Goal: Transaction & Acquisition: Purchase product/service

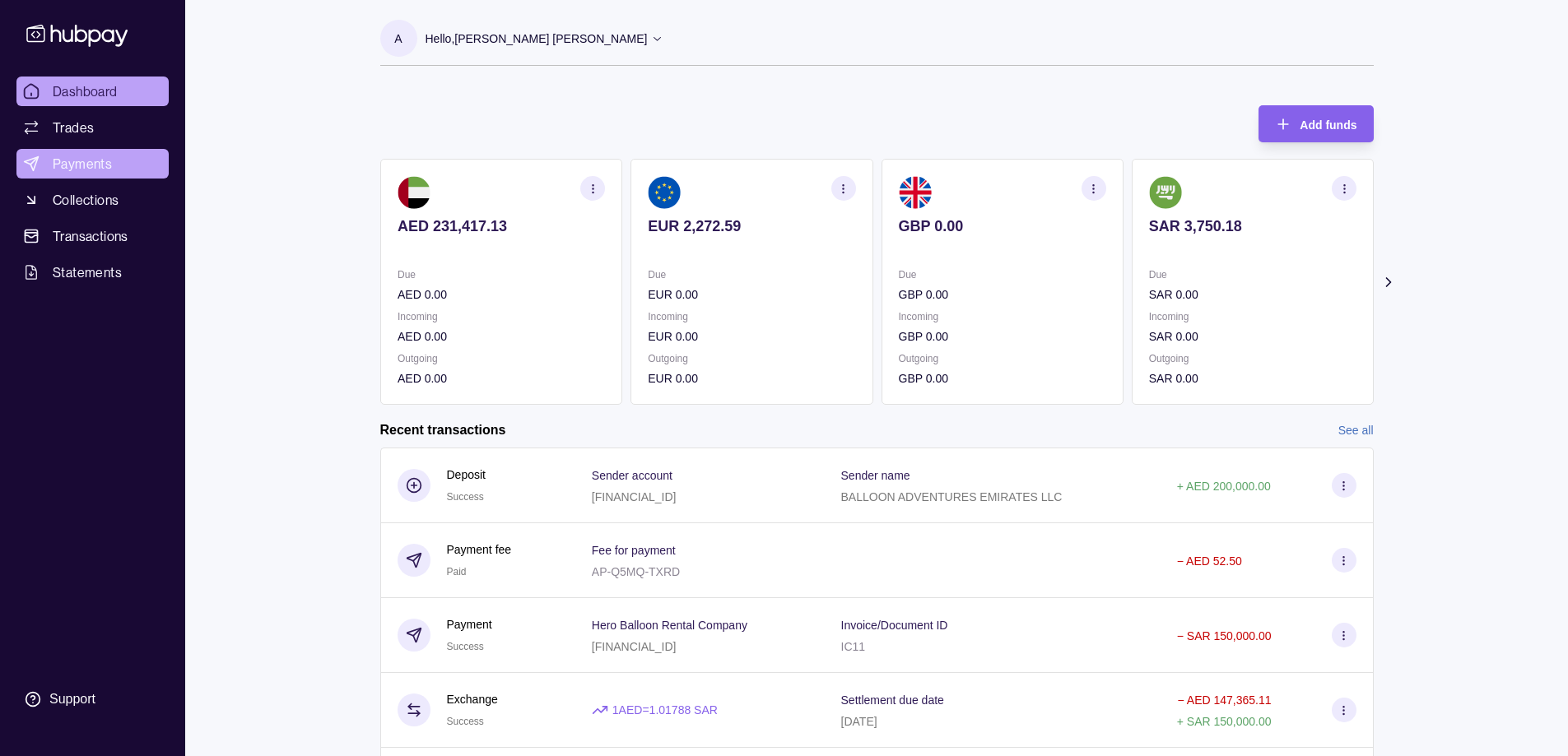
click at [92, 166] on span "Payments" at bounding box center [82, 164] width 59 height 20
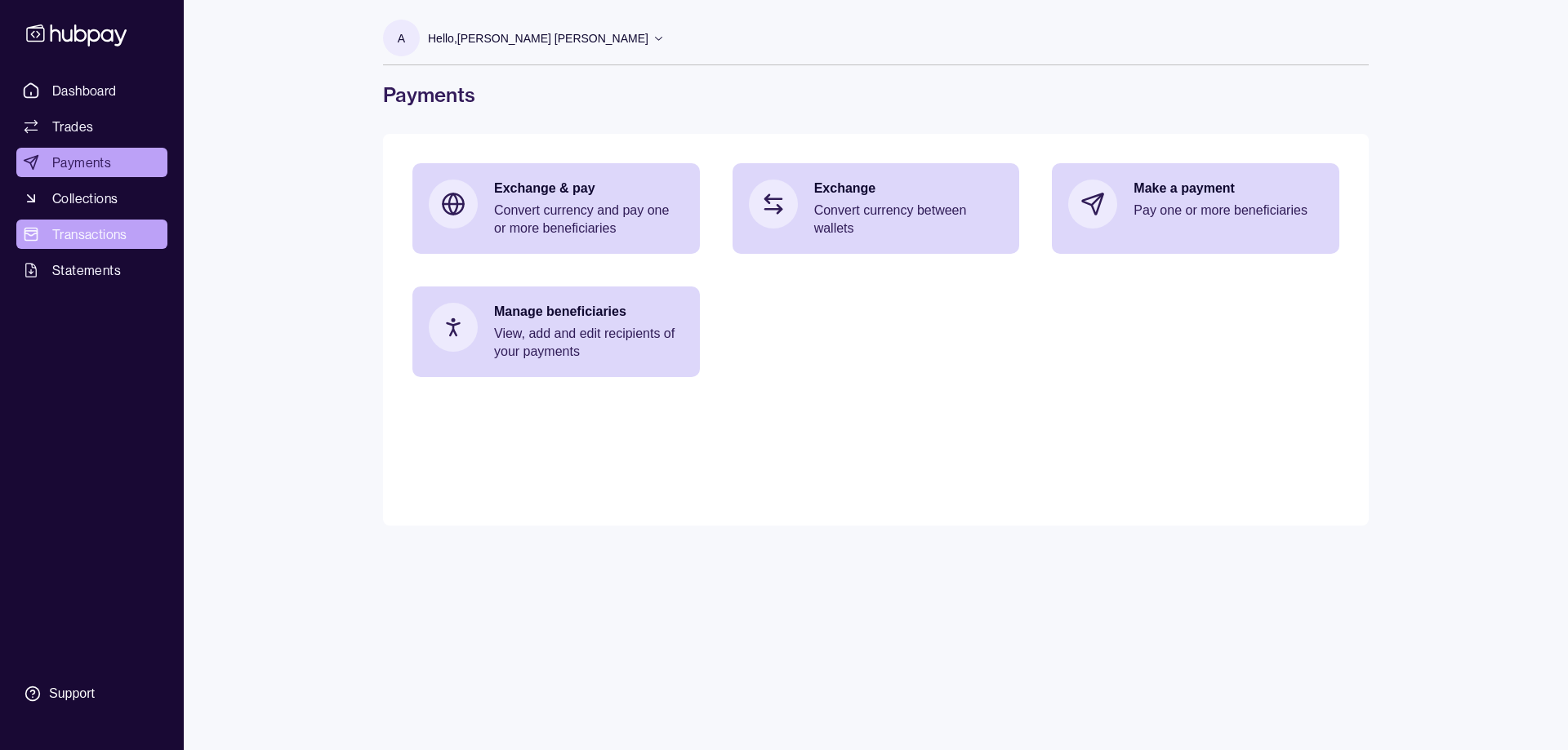
click at [88, 230] on span "Transactions" at bounding box center [90, 235] width 75 height 20
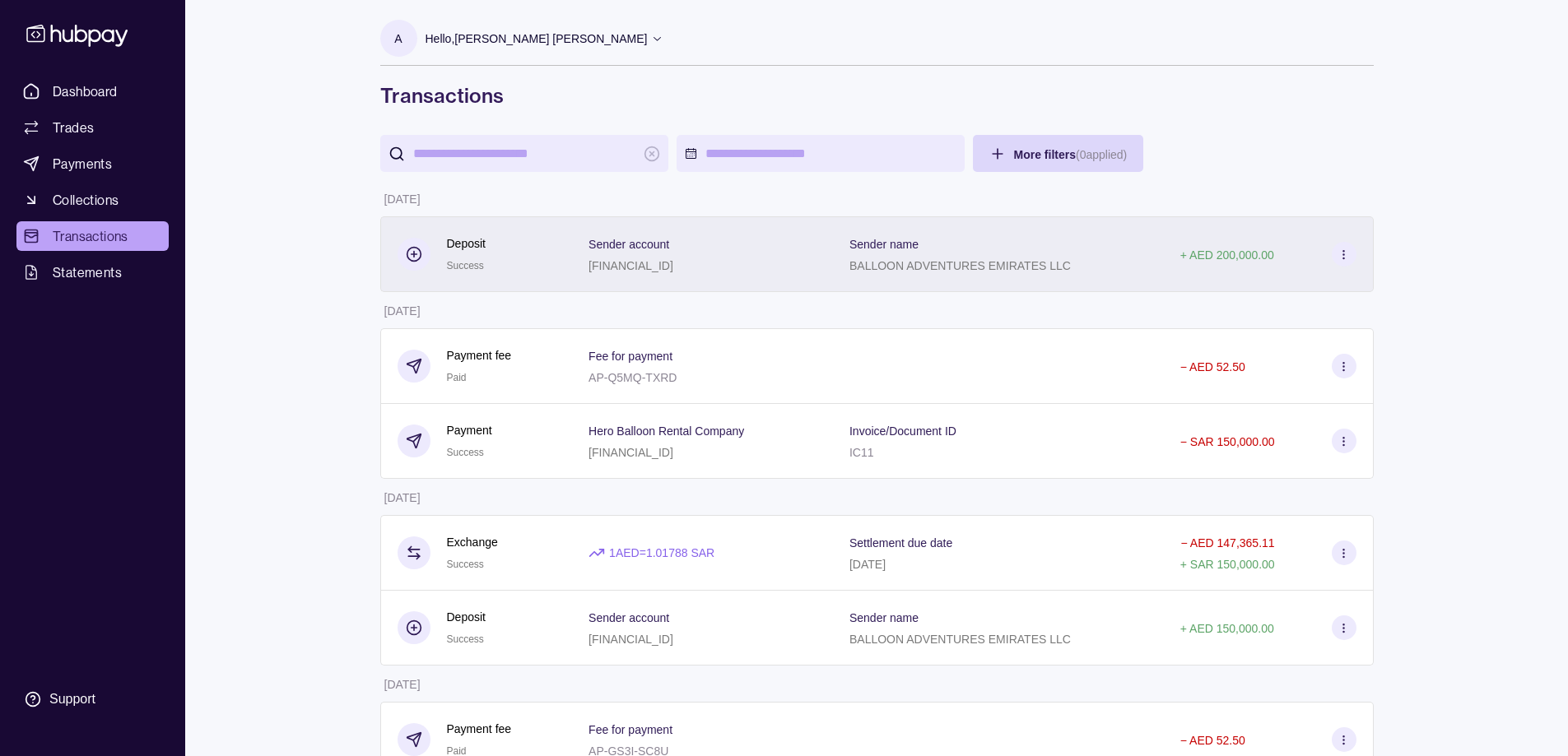
click at [1344, 250] on icon at bounding box center [1343, 255] width 12 height 12
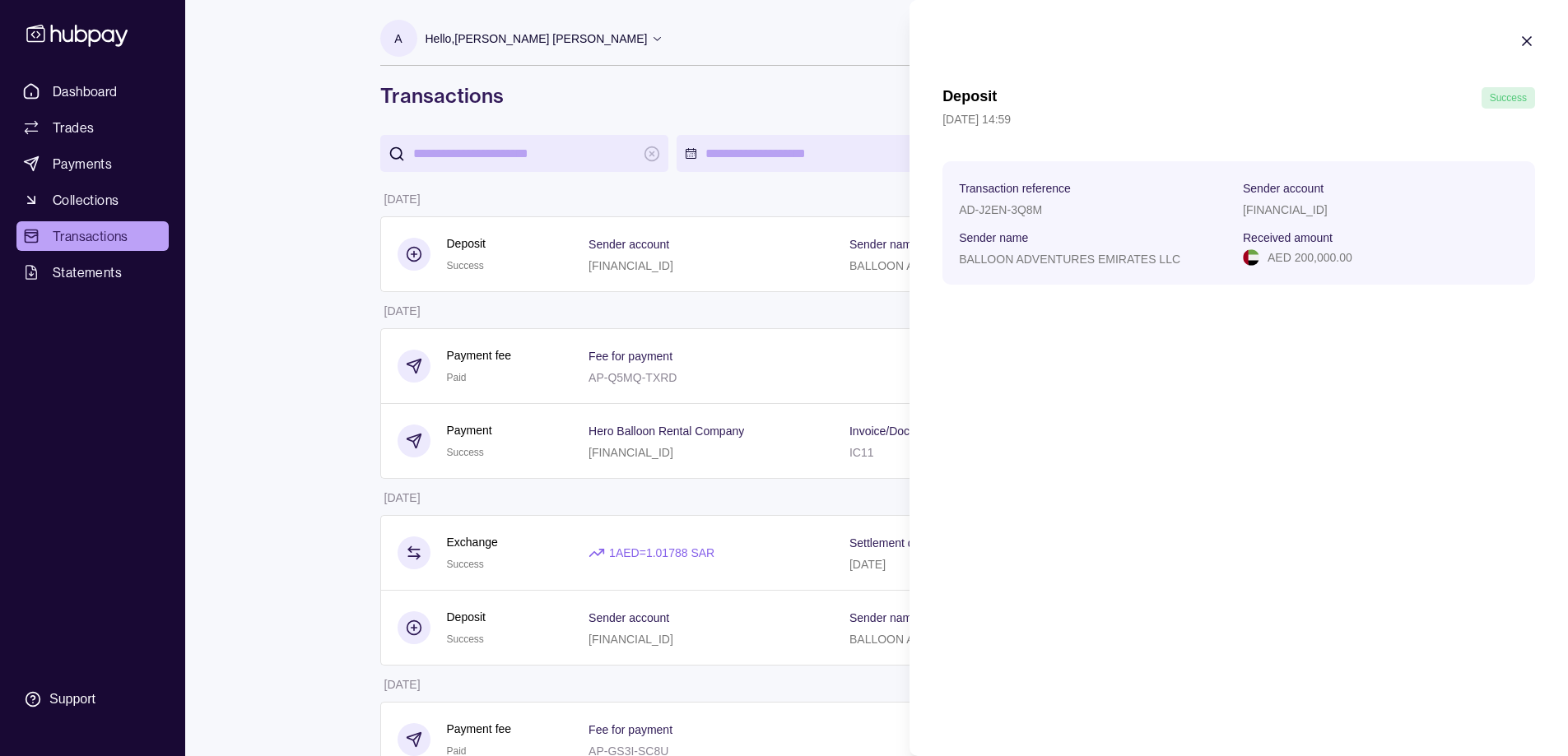
click at [1525, 35] on icon "button" at bounding box center [1526, 41] width 16 height 16
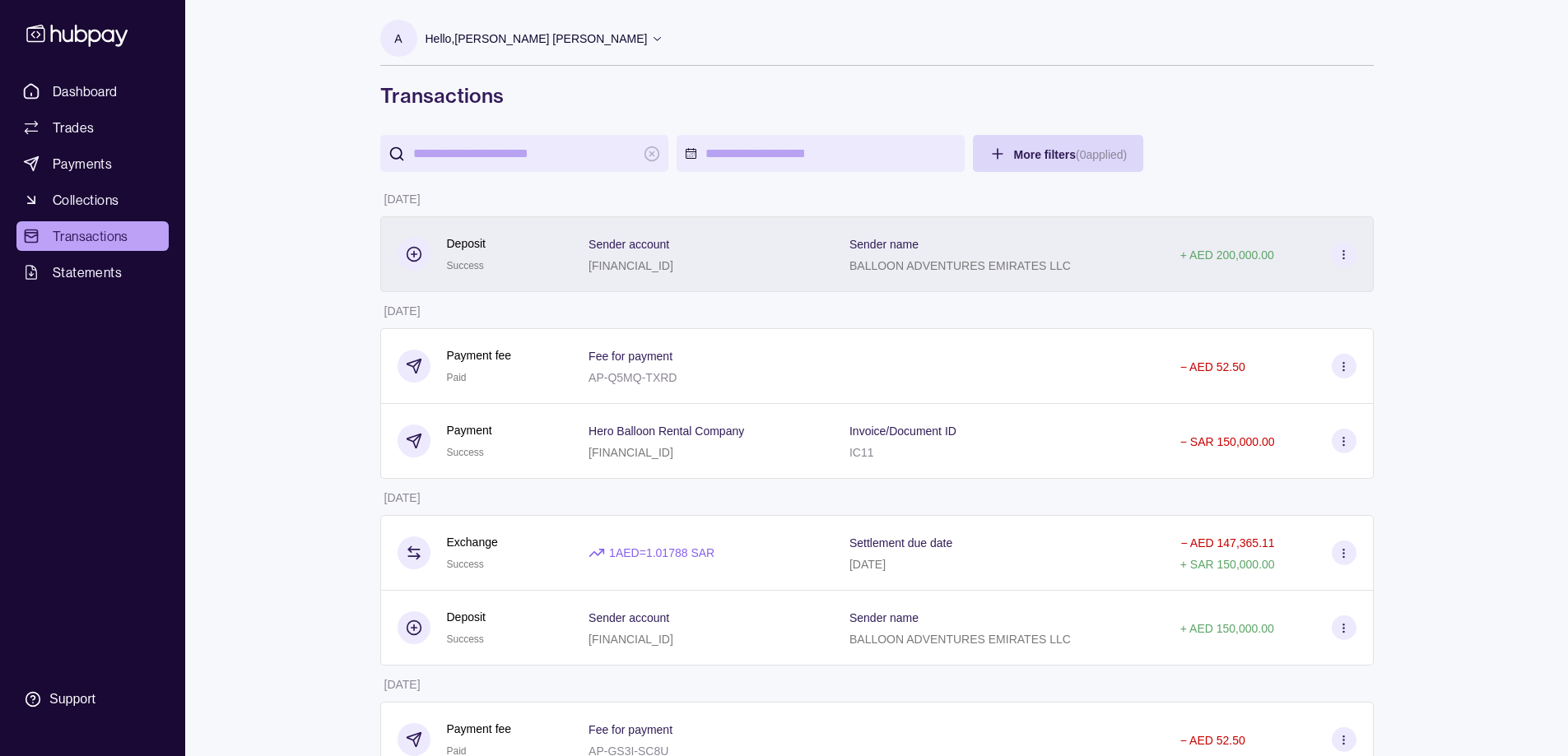
click at [865, 256] on div "BALLOON ADVENTURES EMIRATES LLC" at bounding box center [960, 265] width 222 height 20
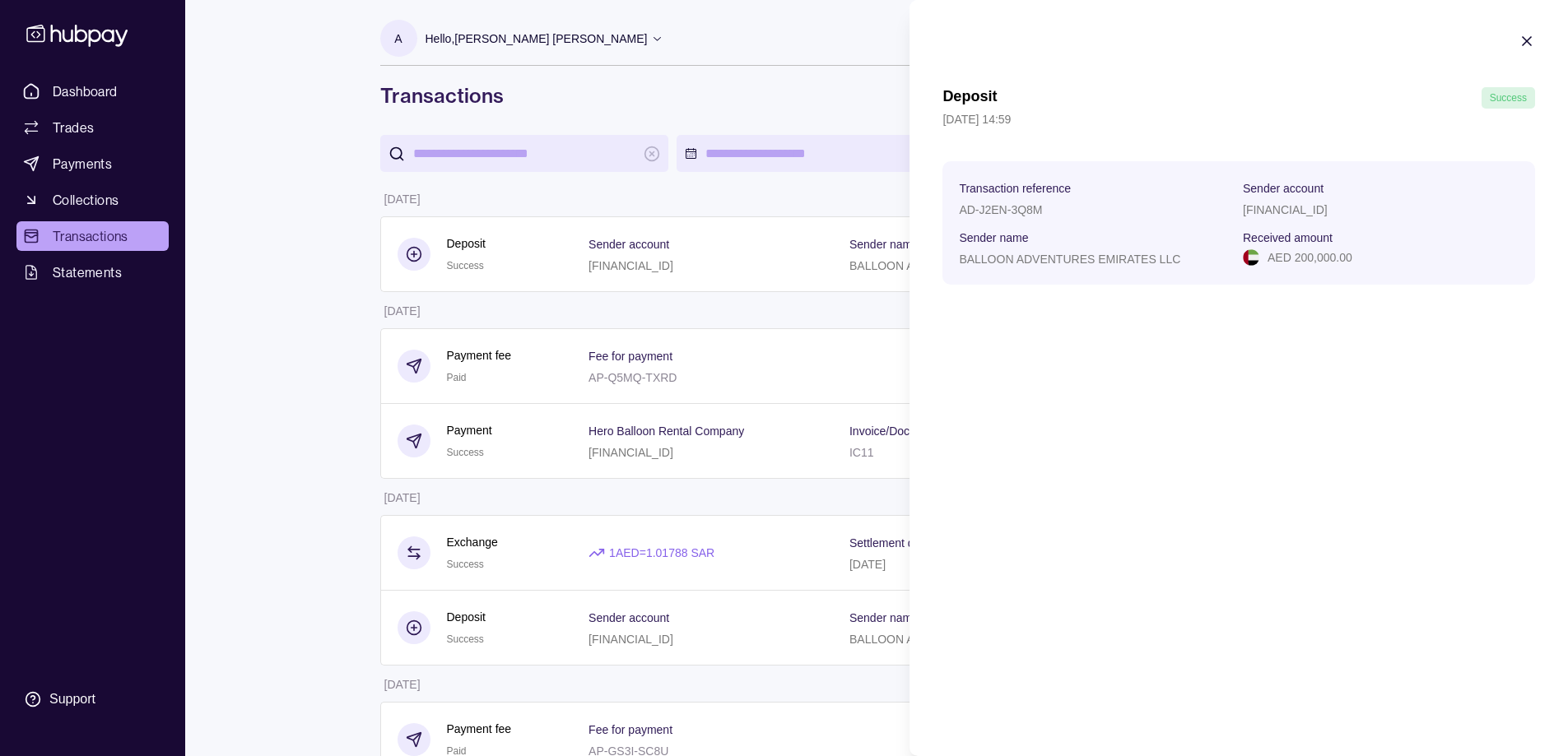
click at [1047, 349] on div "Deposit Success [DATE] 14:59 Transaction reference AD-J2EN-3Q8M Sender account …" at bounding box center [1238, 378] width 658 height 756
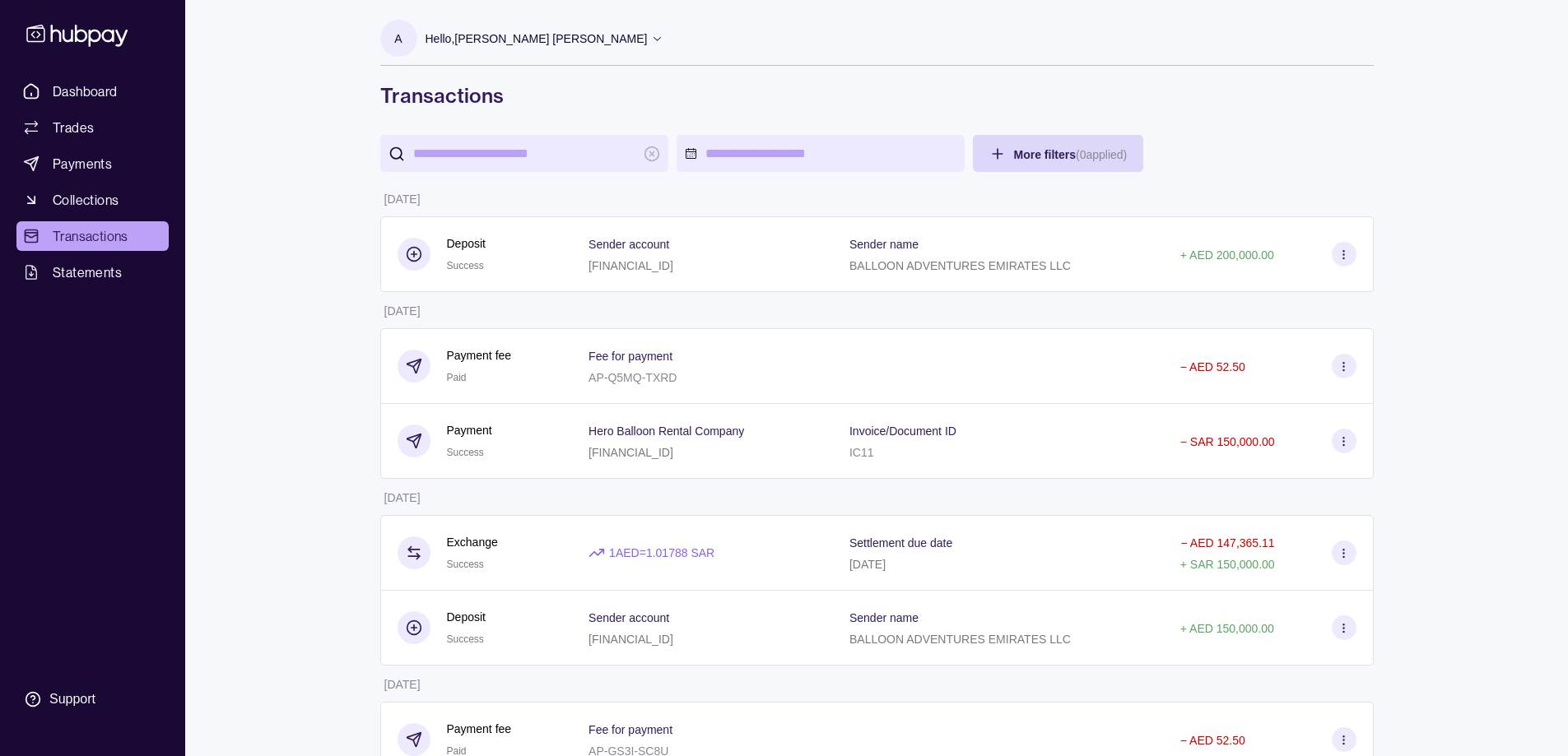
click at [98, 206] on span "Collections" at bounding box center [86, 200] width 66 height 20
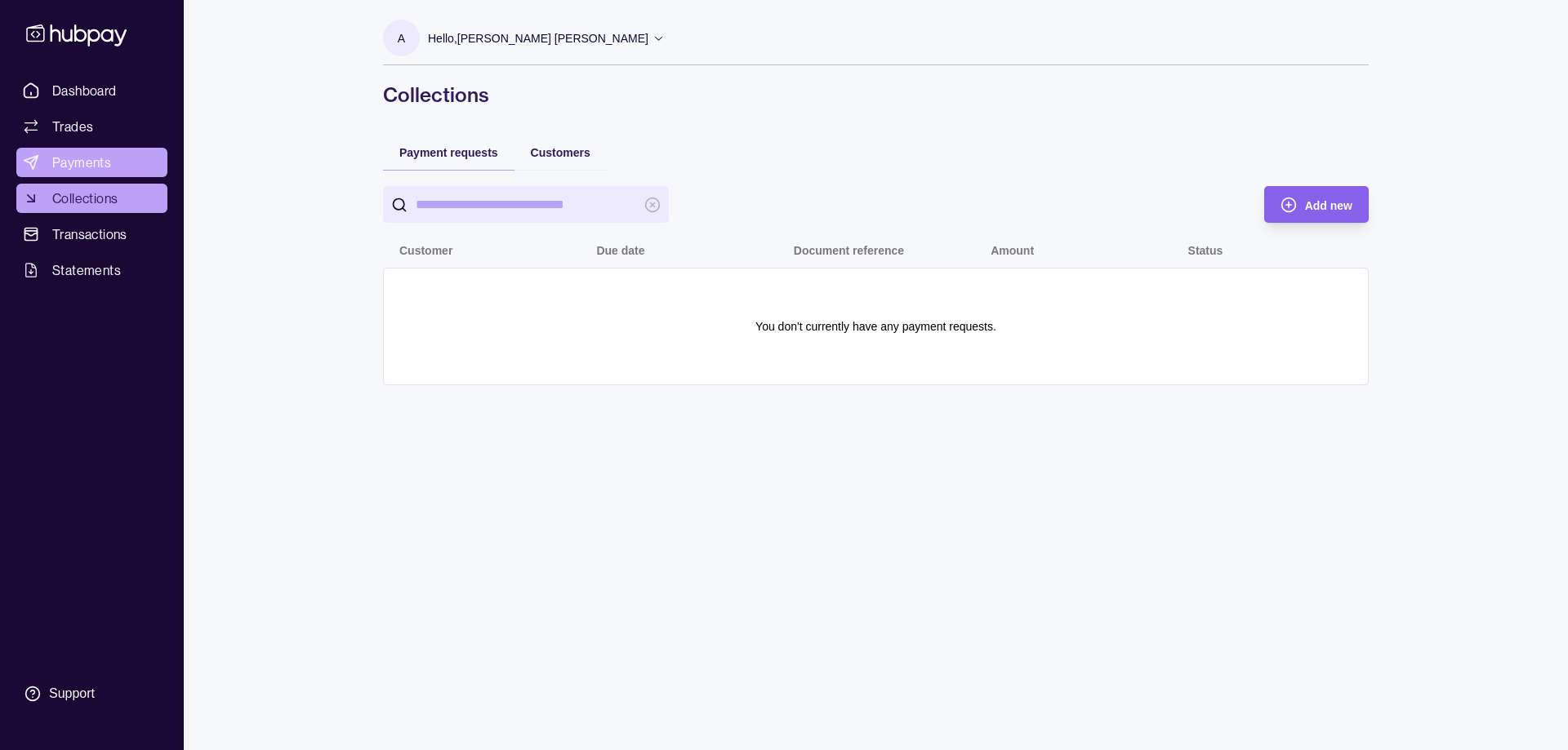
click at [78, 159] on span "Payments" at bounding box center [81, 162] width 58 height 20
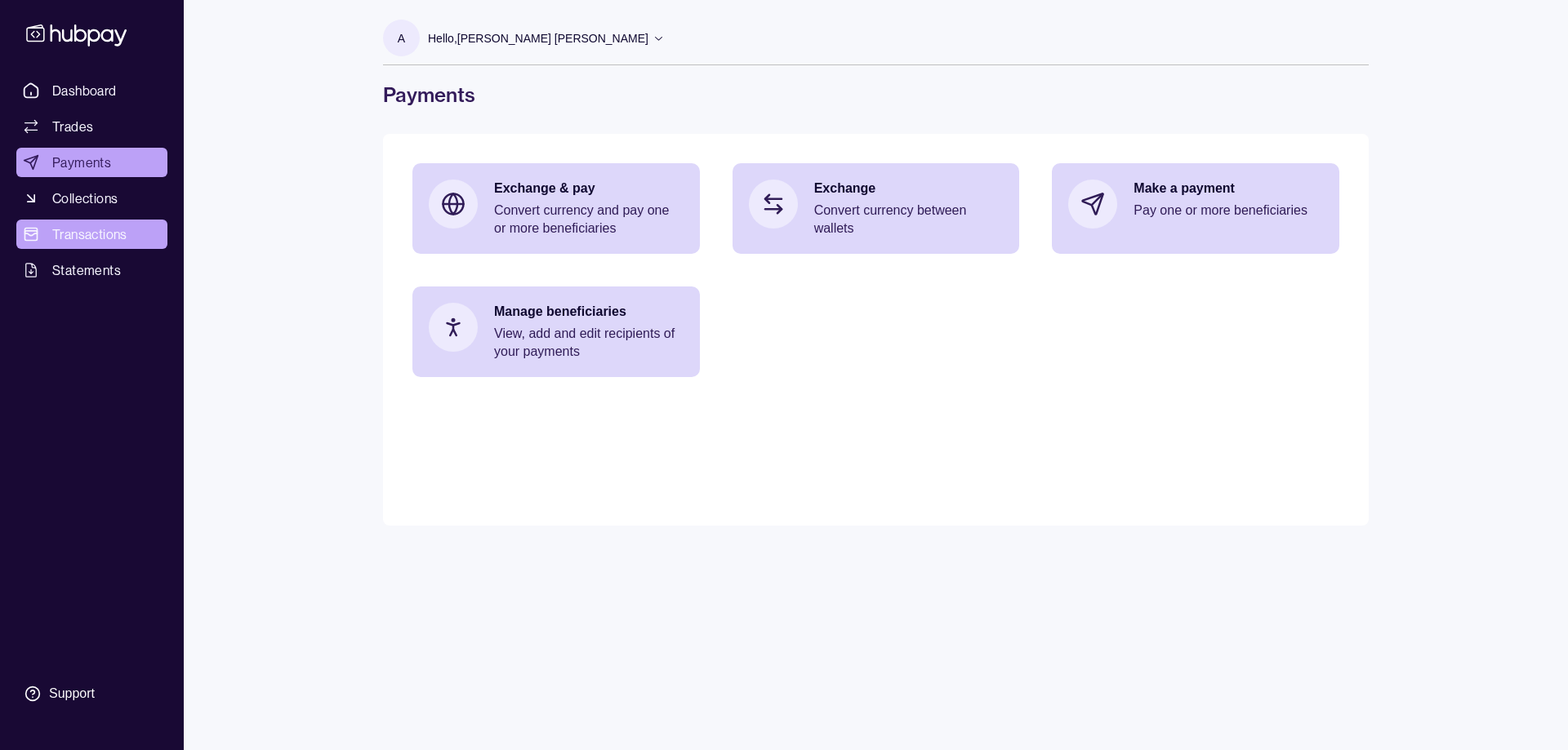
click at [100, 239] on span "Transactions" at bounding box center [90, 235] width 75 height 20
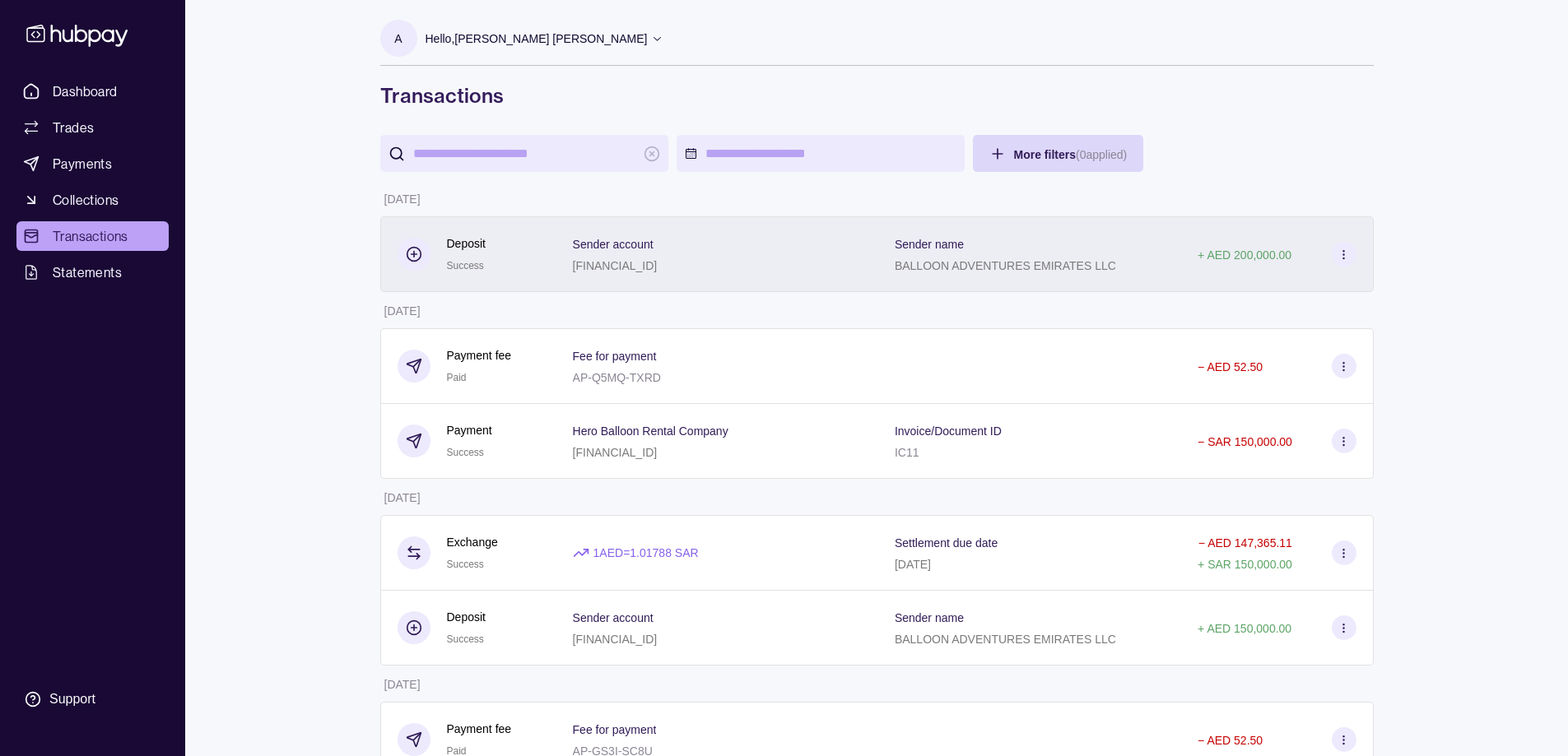
click at [1320, 266] on div "+ AED 200,000.00" at bounding box center [1276, 254] width 158 height 25
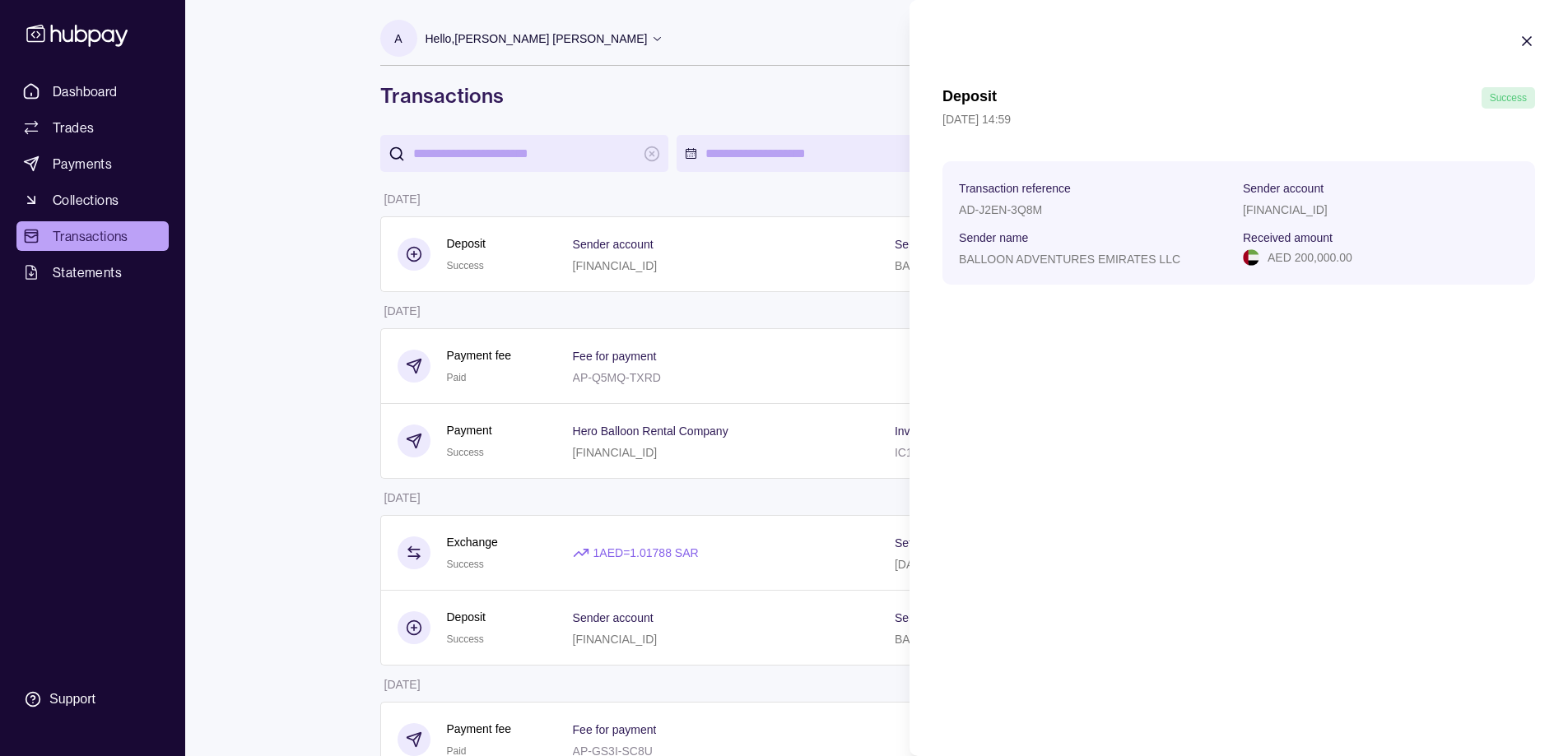
click at [1521, 38] on icon "button" at bounding box center [1526, 41] width 16 height 16
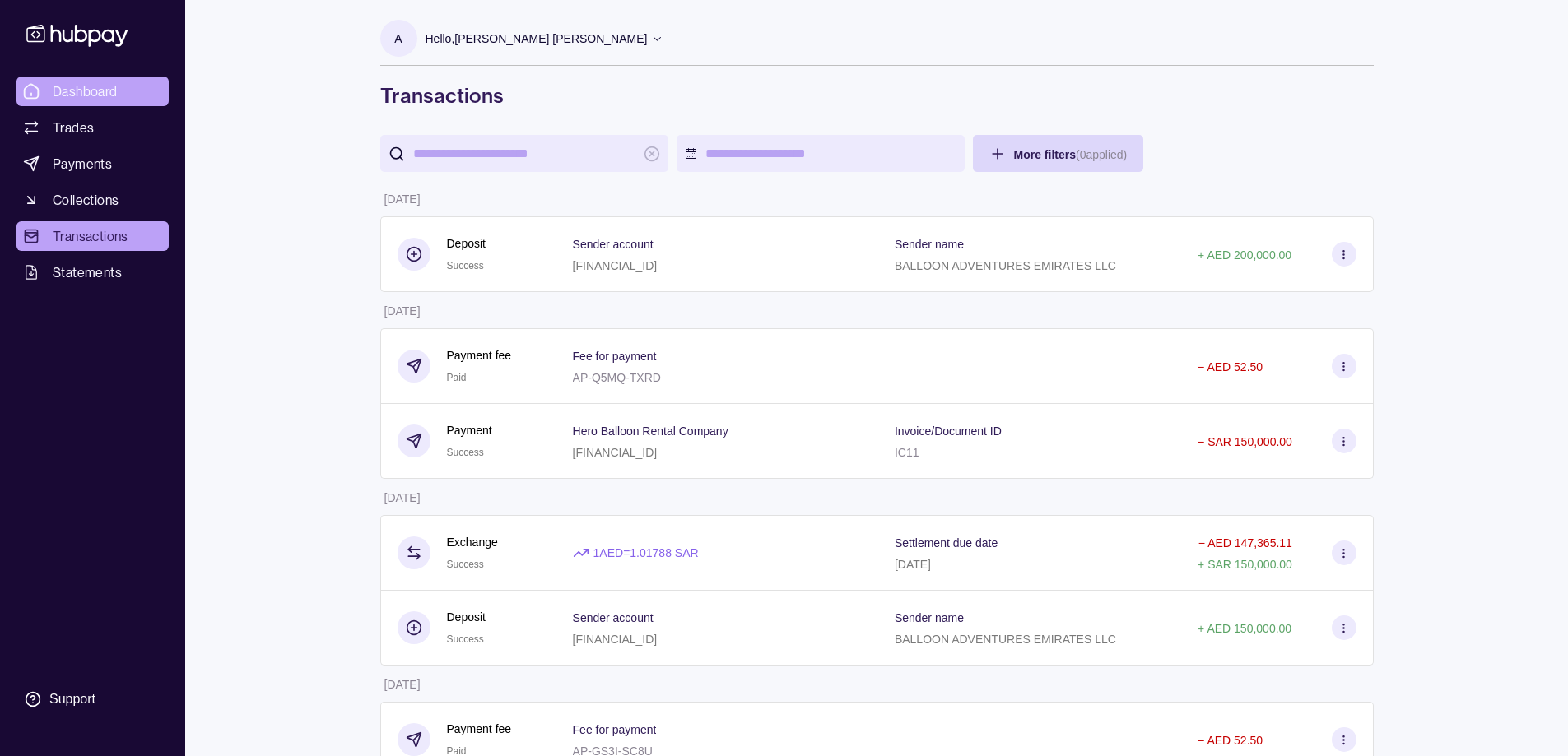
click at [109, 90] on span "Dashboard" at bounding box center [85, 92] width 65 height 20
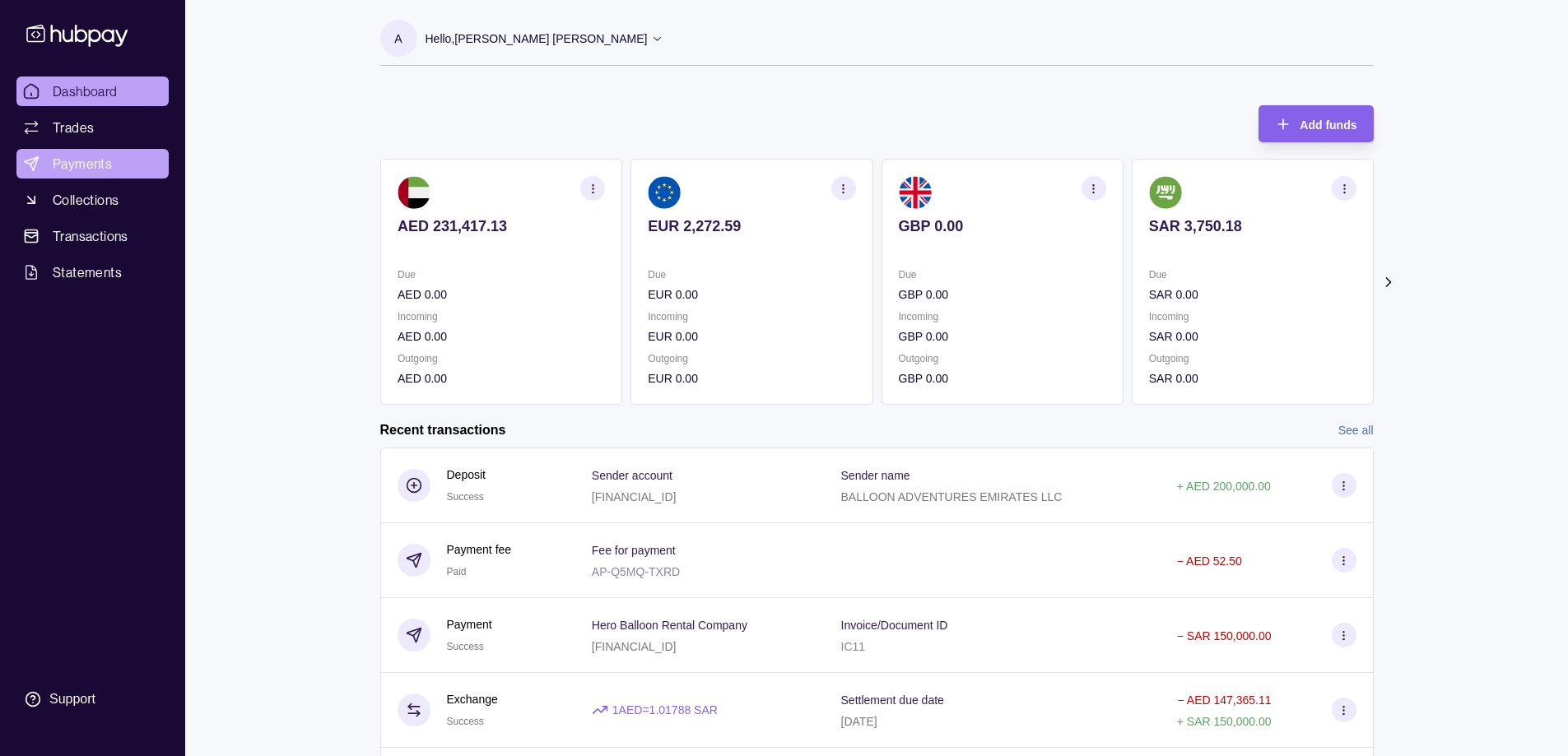
click at [75, 165] on span "Payments" at bounding box center [82, 164] width 59 height 20
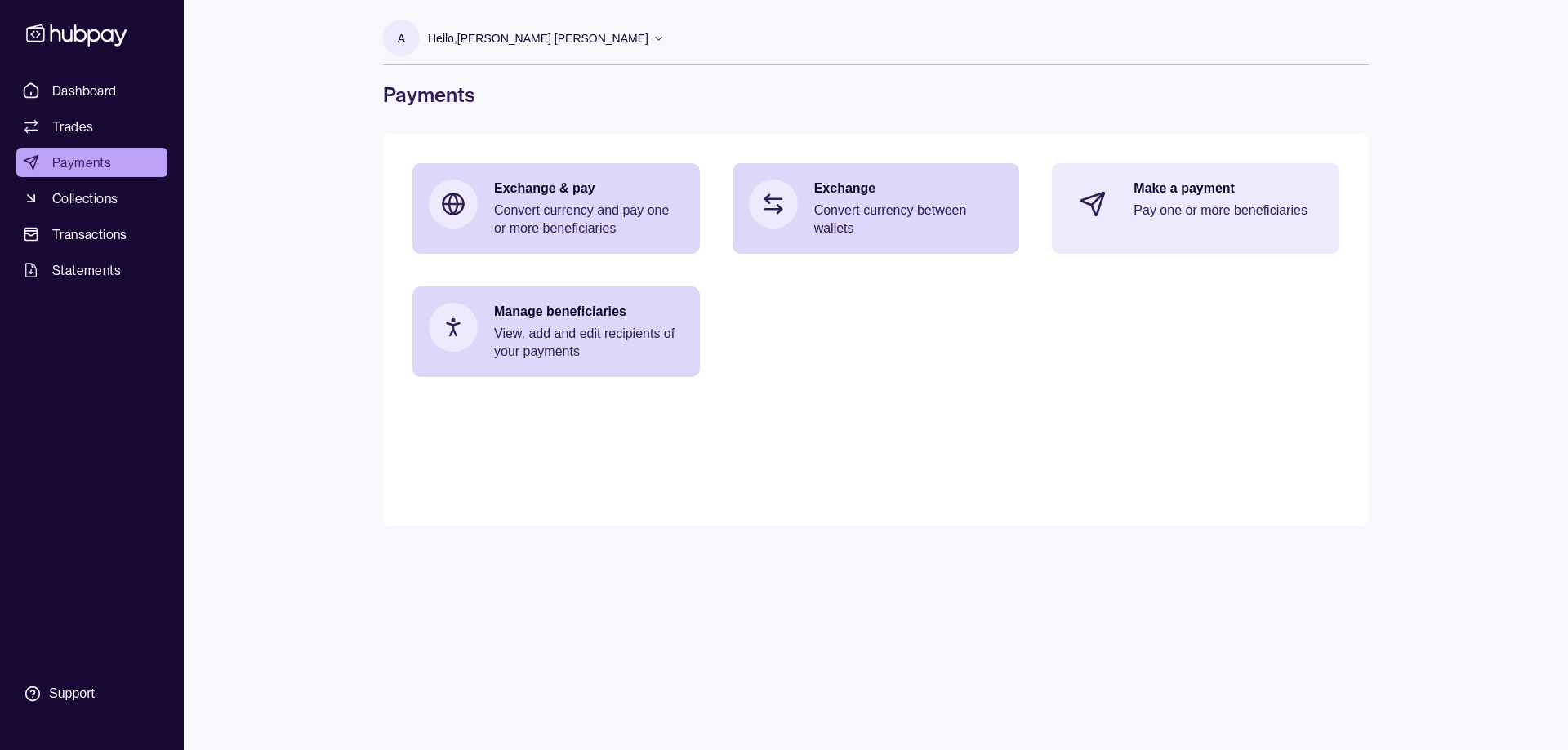
click at [1163, 225] on div "Make a payment Pay one or more beneficiaries" at bounding box center [1228, 203] width 189 height 49
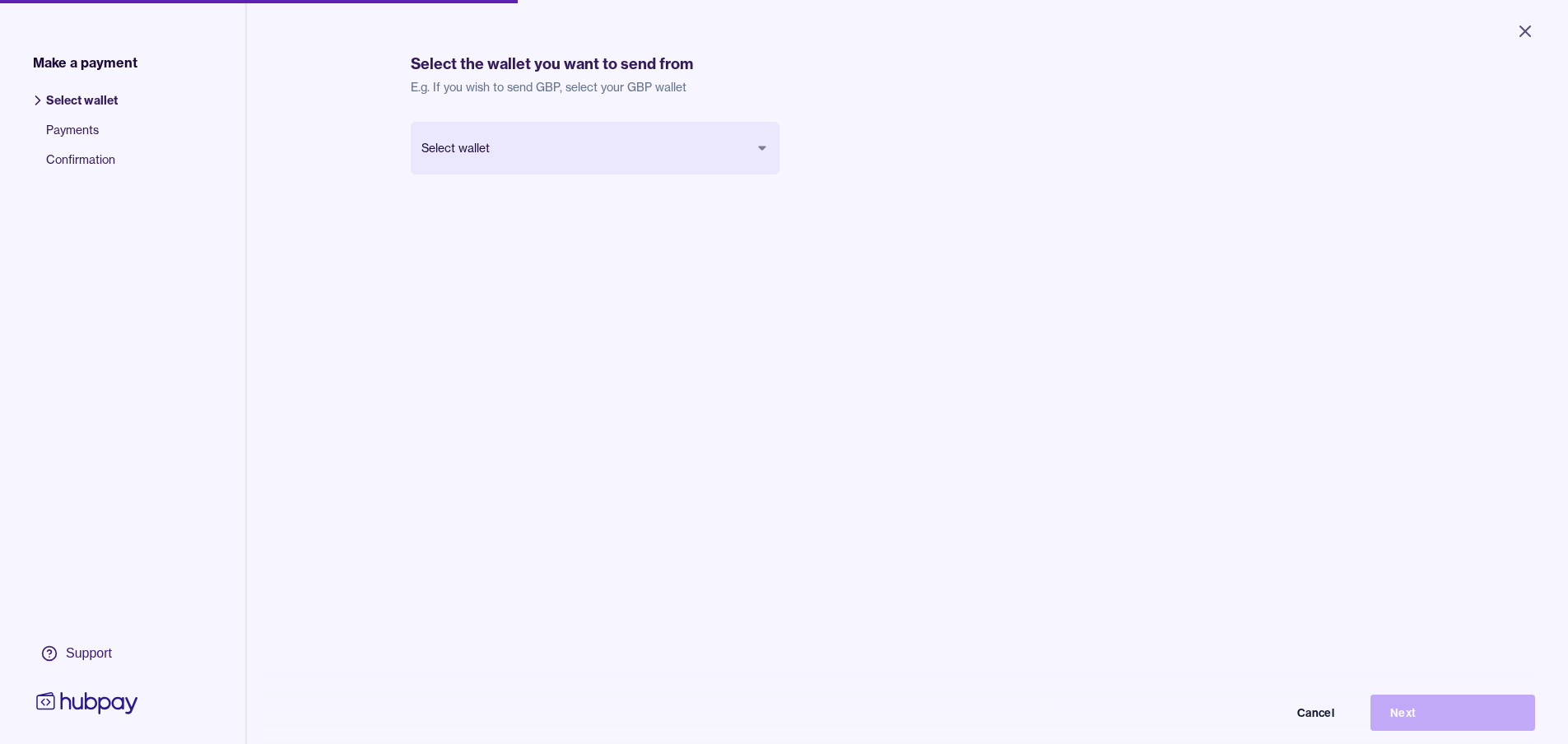
click at [672, 151] on body "Close Make a payment Select wallet Payments Confirmation Support Select the wal…" at bounding box center [784, 372] width 1568 height 744
click at [743, 150] on body "Close Make a payment Select wallet Payments Confirmation Support Select the wal…" at bounding box center [784, 372] width 1568 height 744
click at [1446, 729] on button "Next" at bounding box center [1452, 713] width 165 height 36
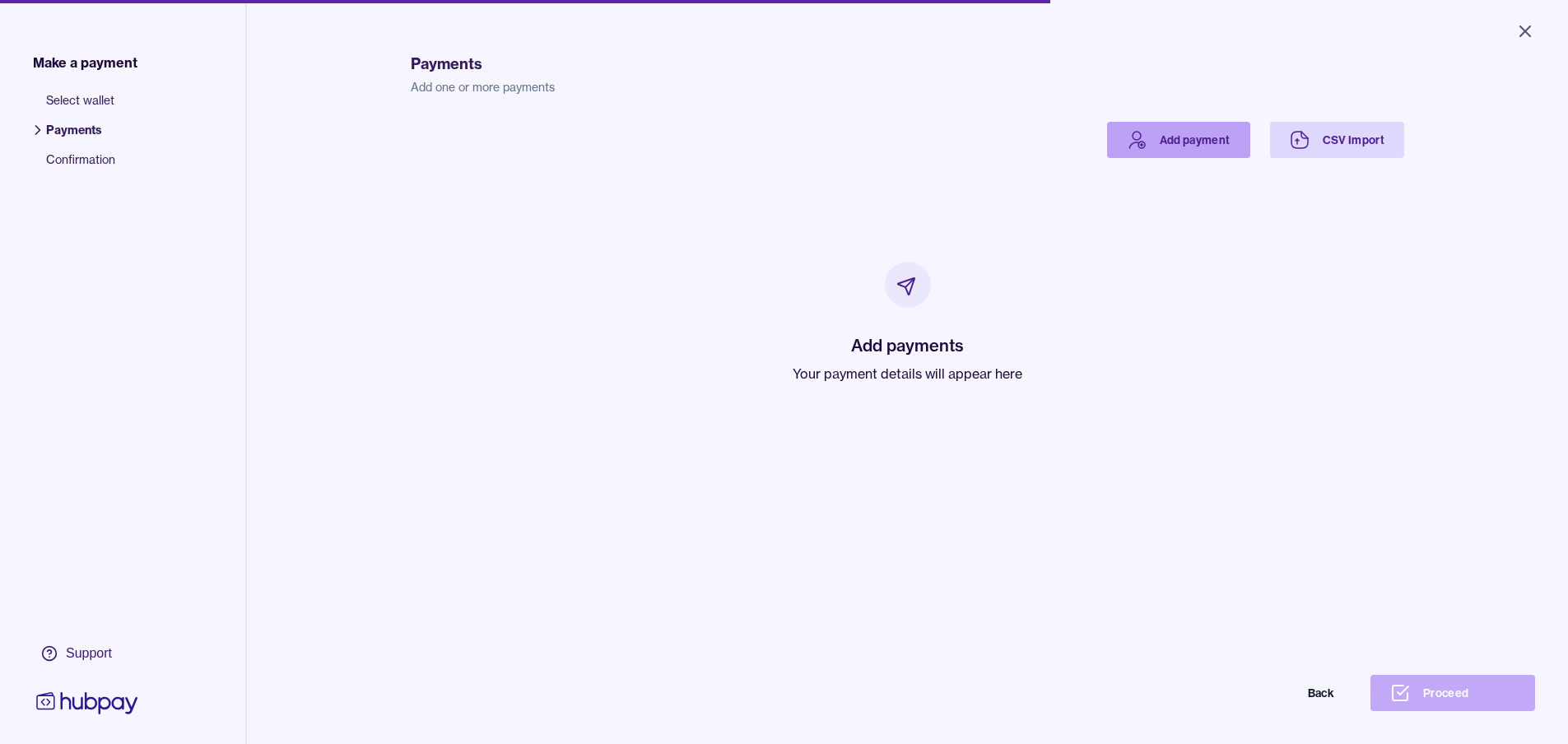
click at [1156, 146] on link "Add payment" at bounding box center [1177, 140] width 143 height 36
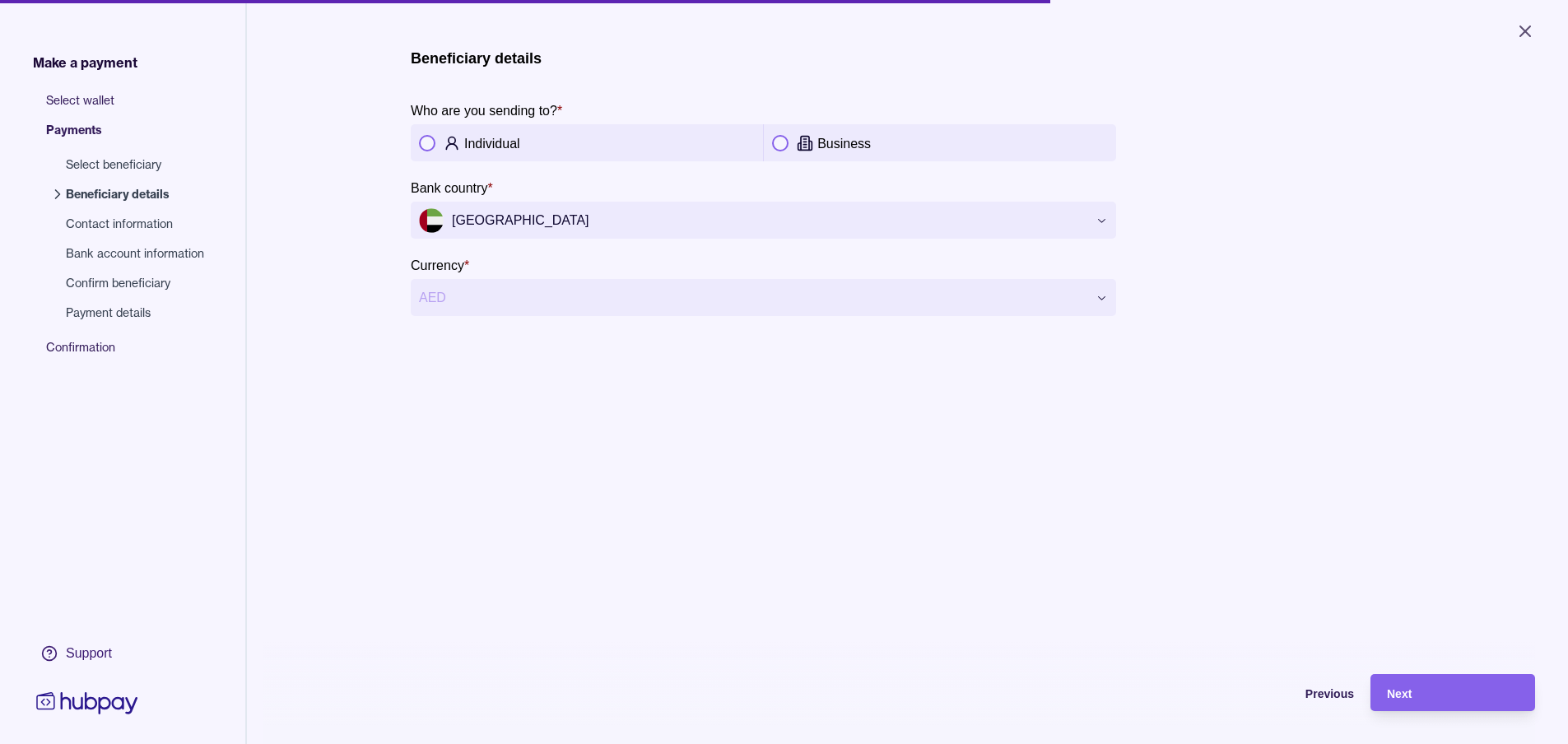
click at [777, 140] on button "button" at bounding box center [780, 143] width 16 height 16
click at [1086, 218] on html "**********" at bounding box center [784, 372] width 1568 height 744
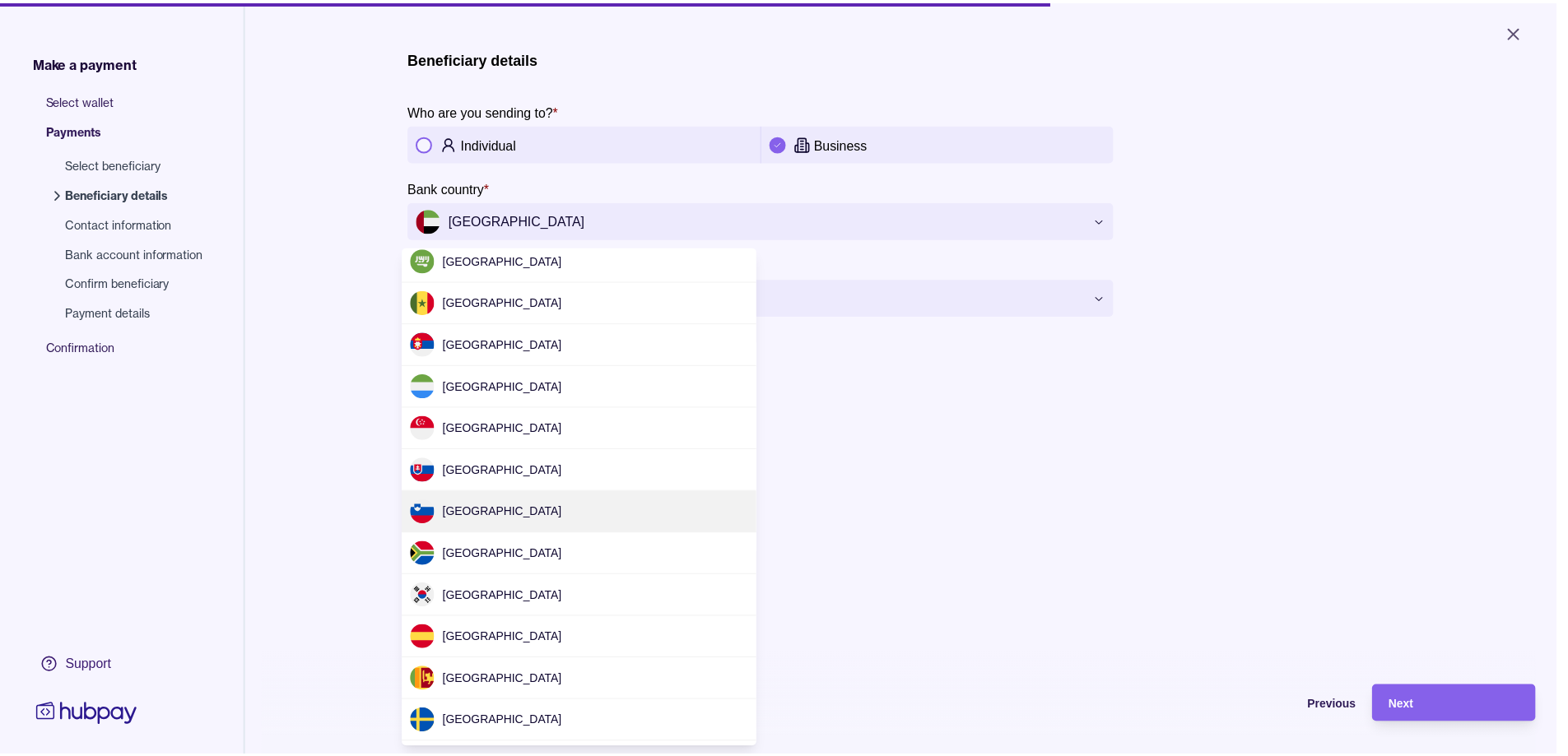
scroll to position [4298, 0]
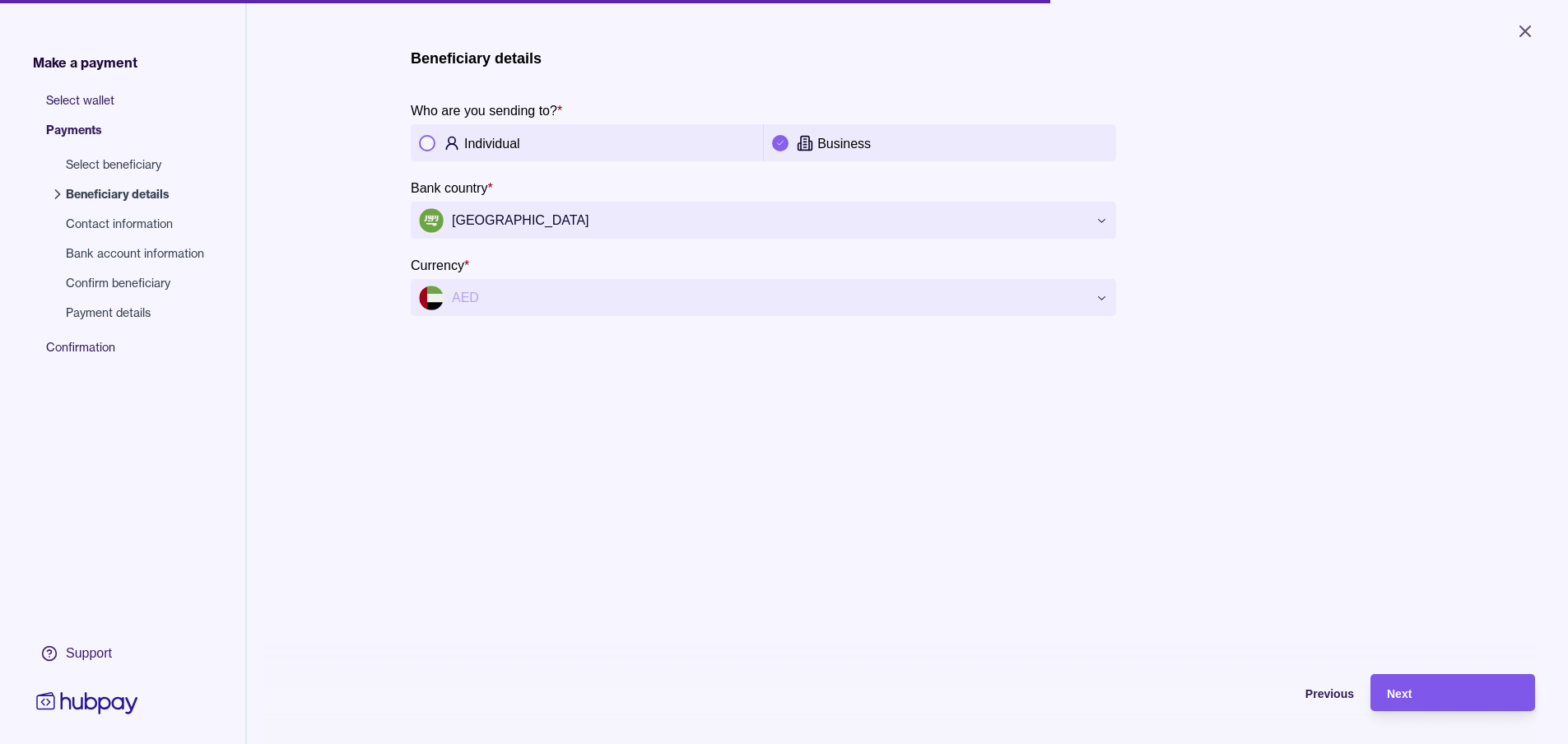
click at [1424, 703] on div "Next" at bounding box center [1453, 693] width 132 height 20
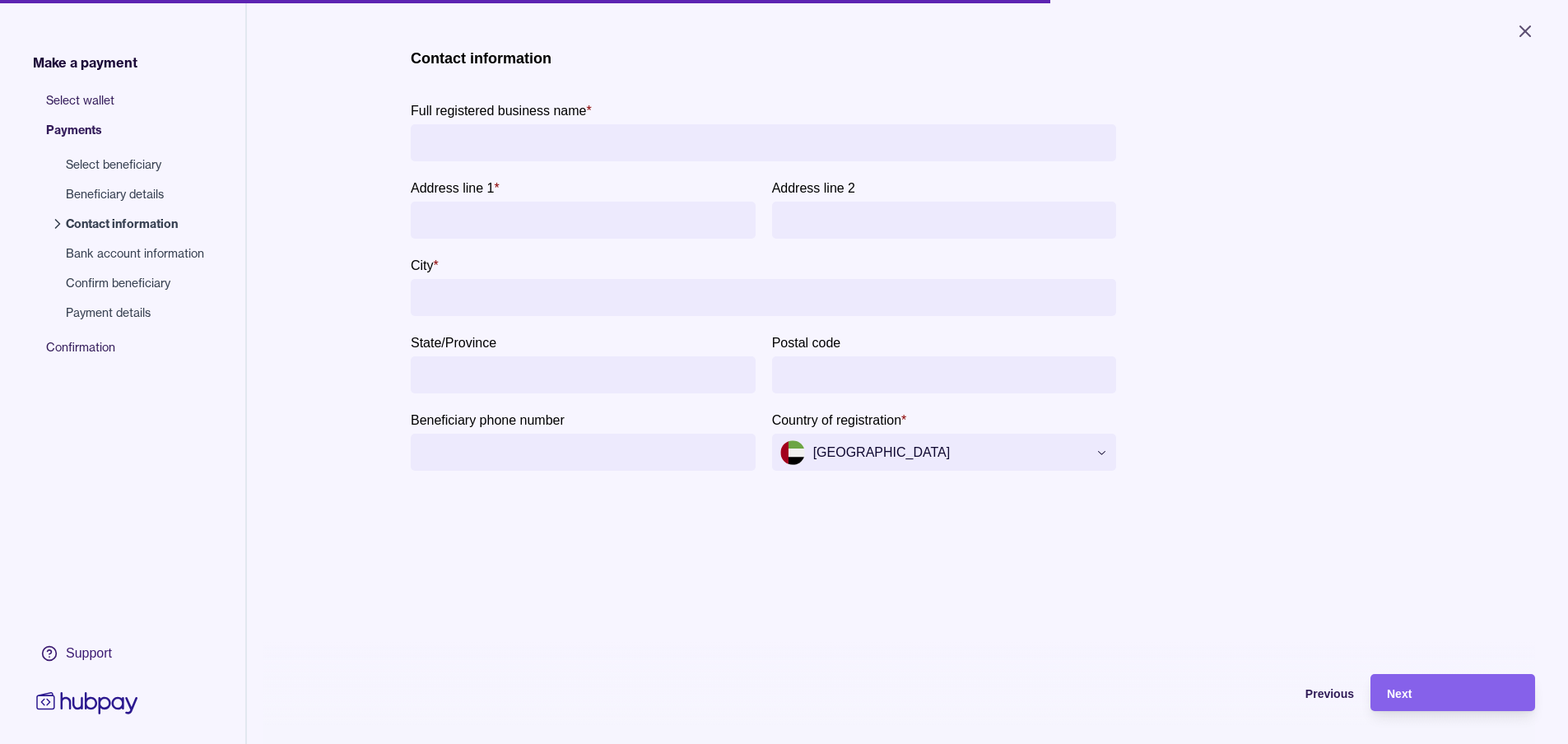
click at [96, 316] on span "Payment details" at bounding box center [135, 313] width 138 height 16
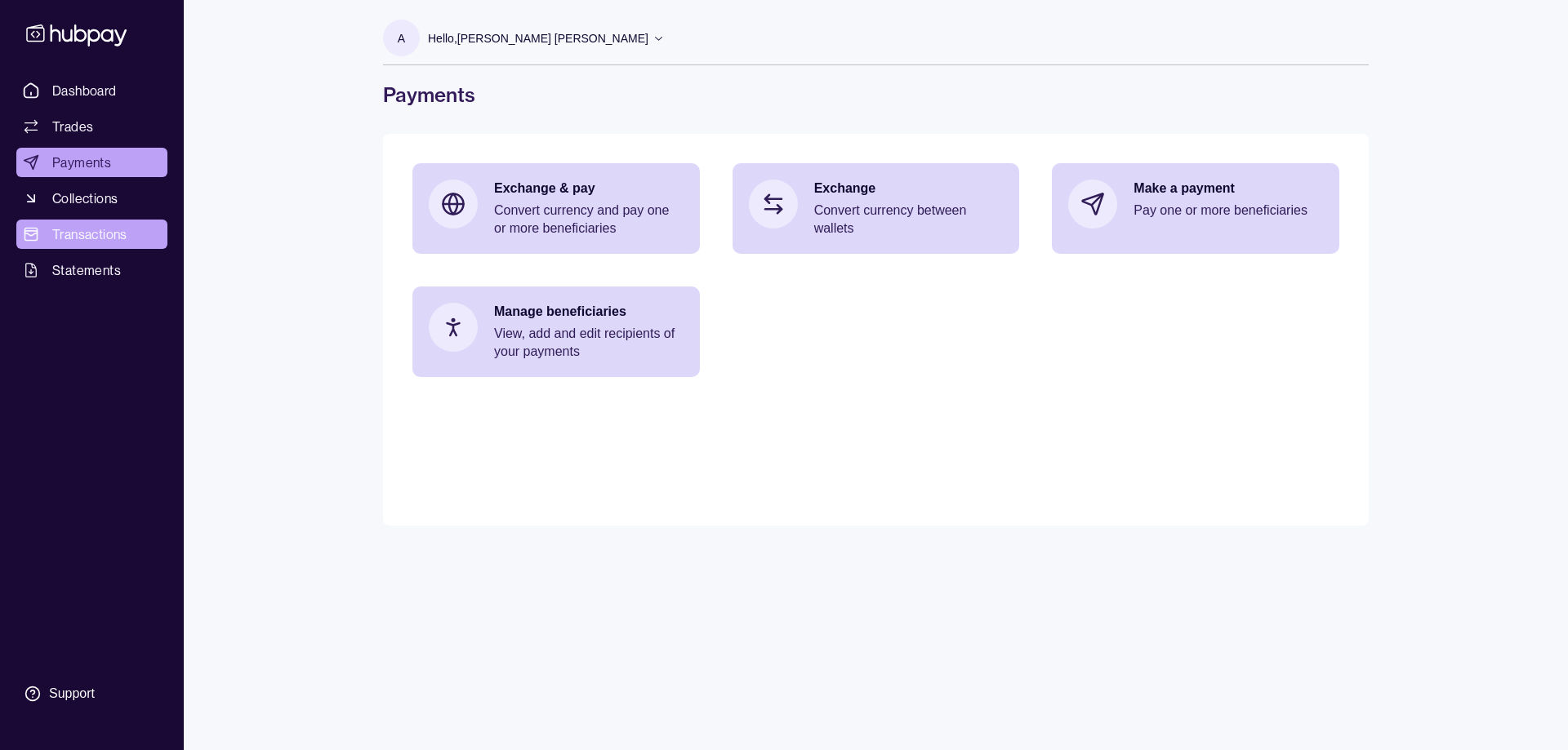
click at [89, 238] on span "Transactions" at bounding box center [90, 235] width 75 height 20
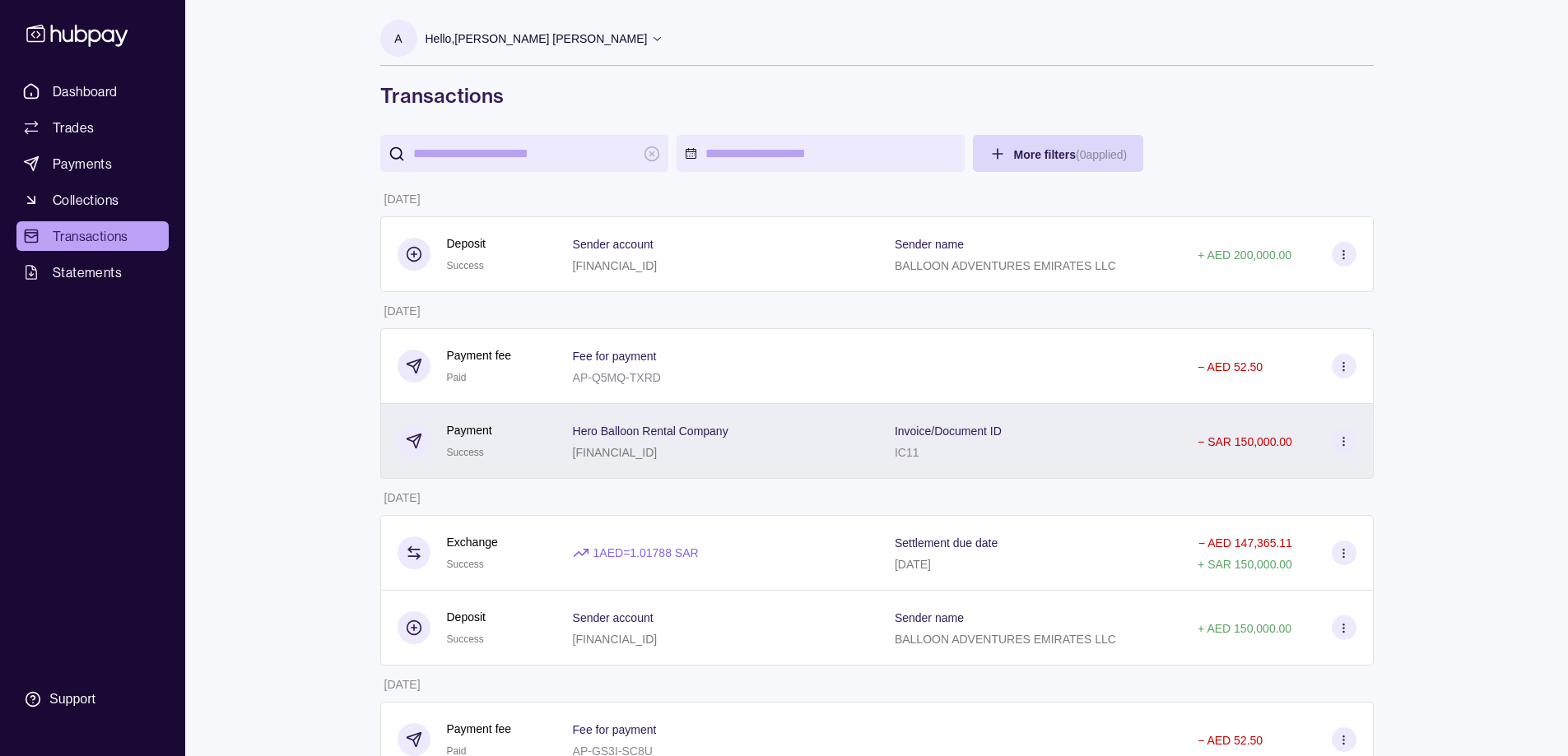
click at [928, 424] on p "Invoice/Document ID" at bounding box center [948, 430] width 107 height 13
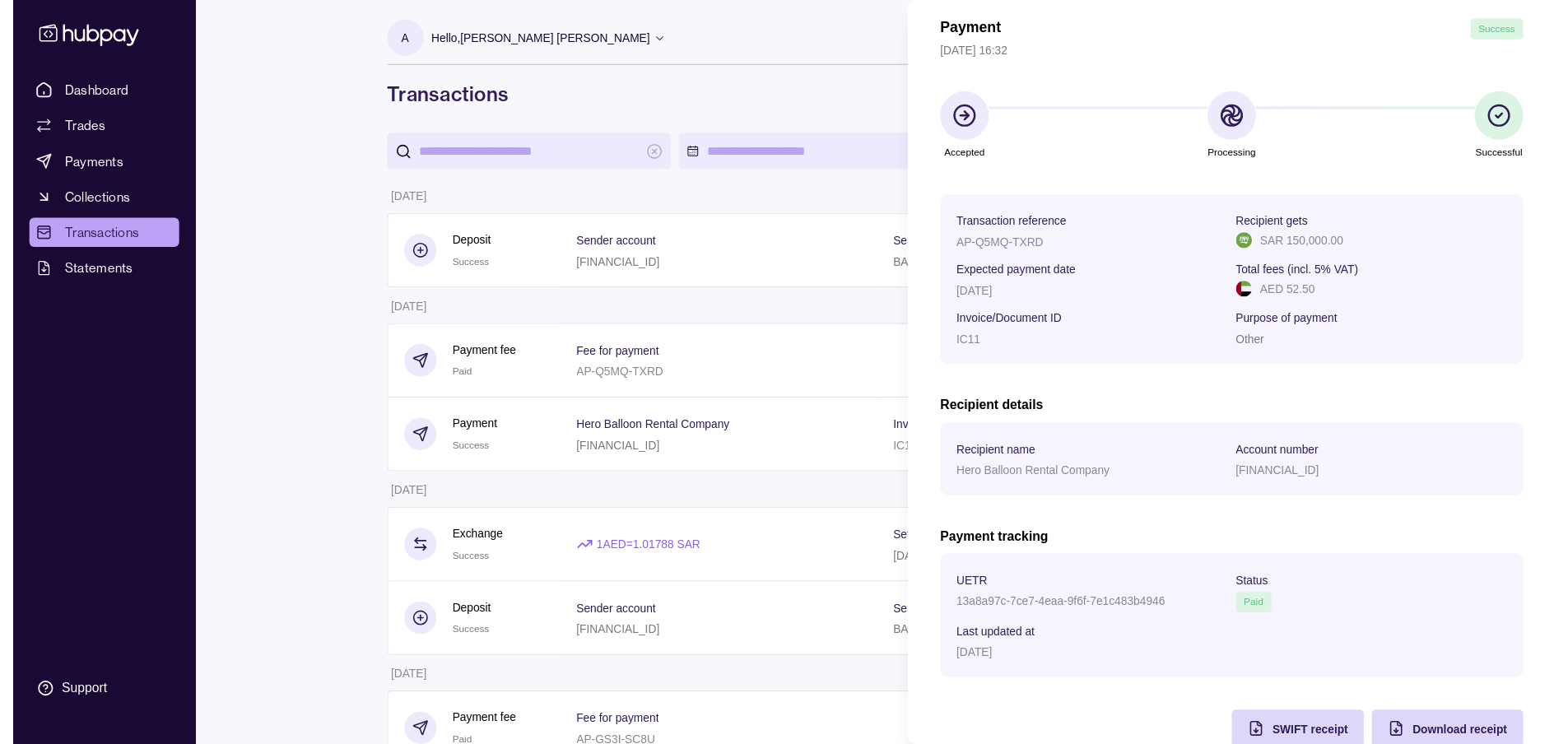
scroll to position [104, 0]
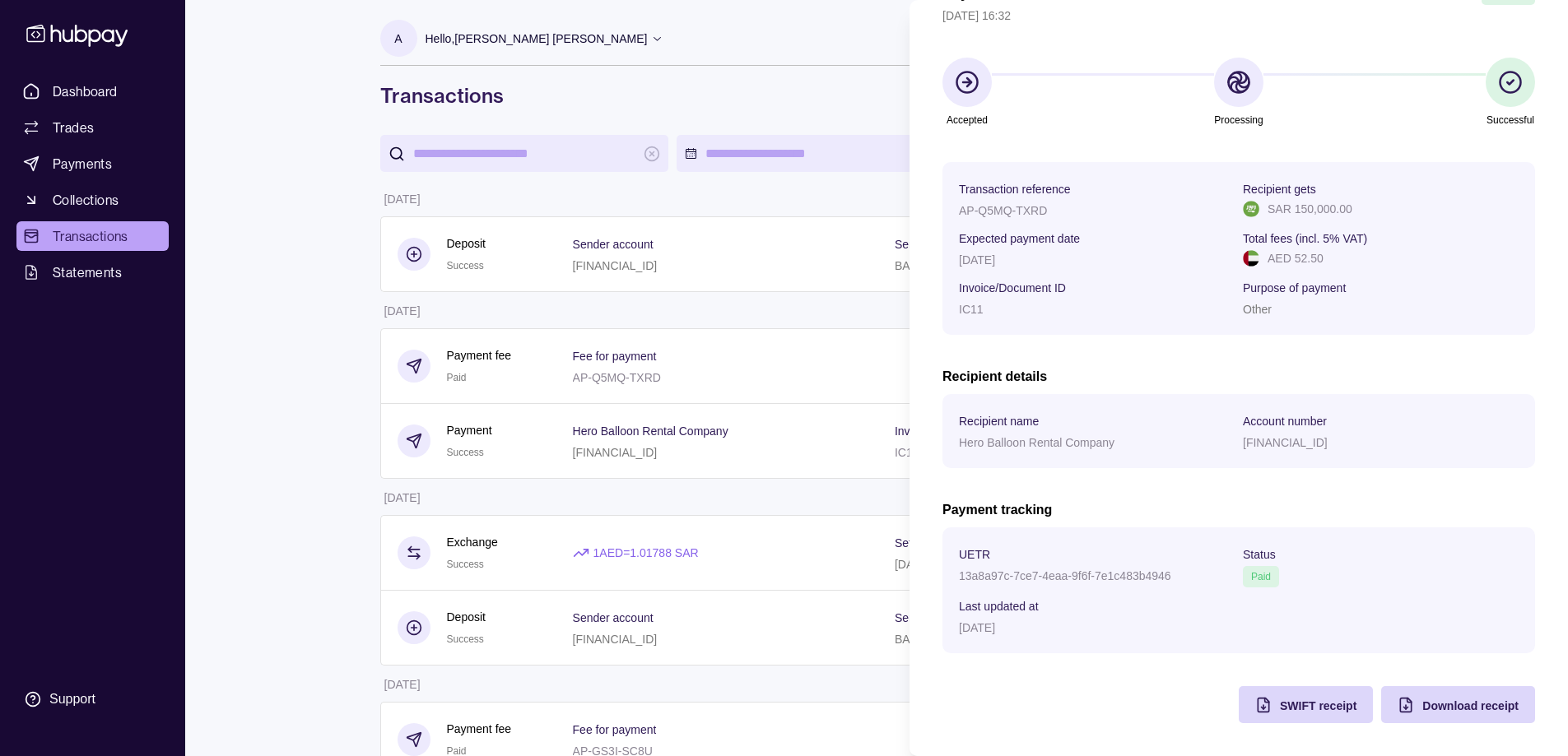
drag, startPoint x: 1200, startPoint y: 378, endPoint x: 1151, endPoint y: 280, distance: 109.6
click at [1151, 280] on section "Invoice/Document ID" at bounding box center [1097, 288] width 276 height 20
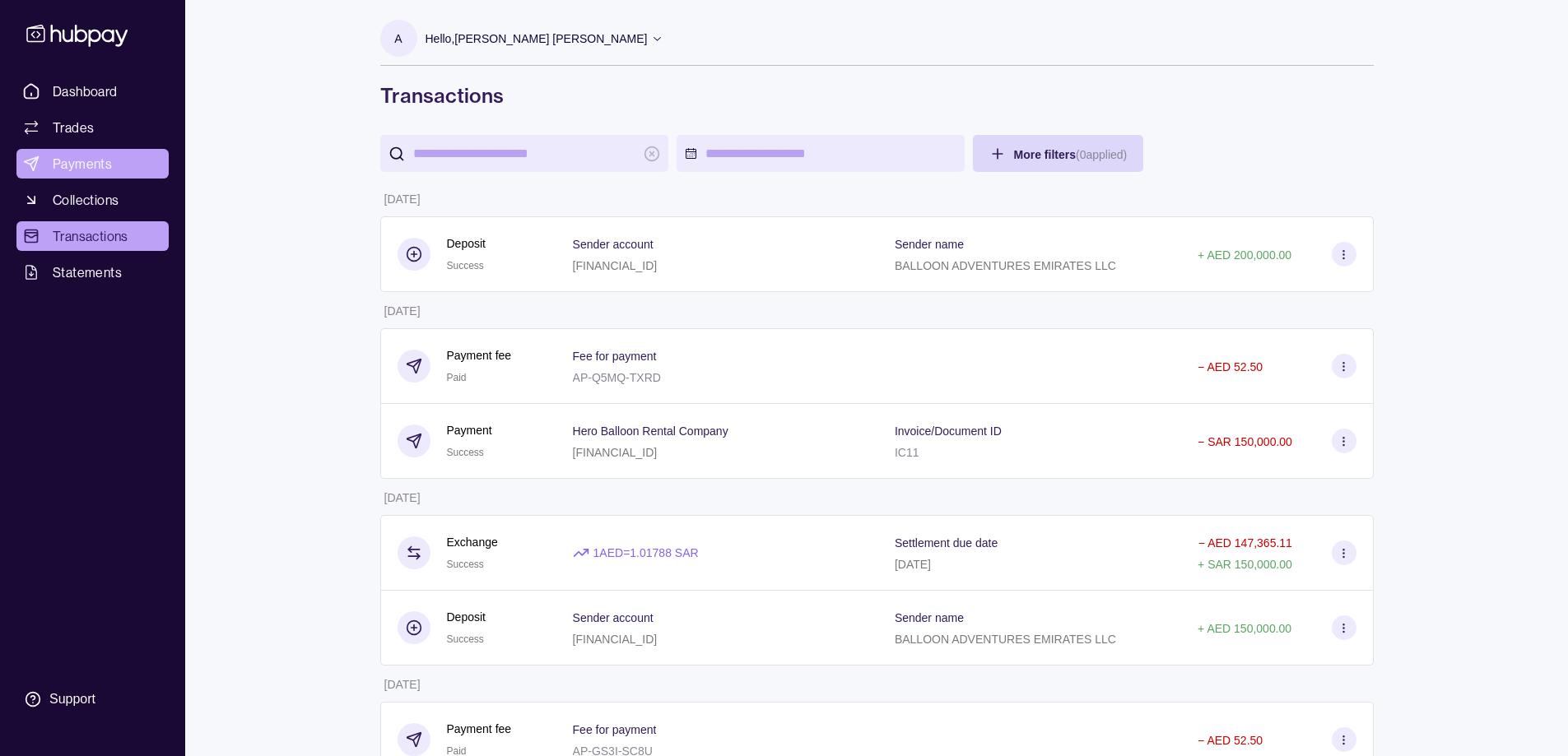
click at [76, 167] on span "Payments" at bounding box center [82, 164] width 59 height 20
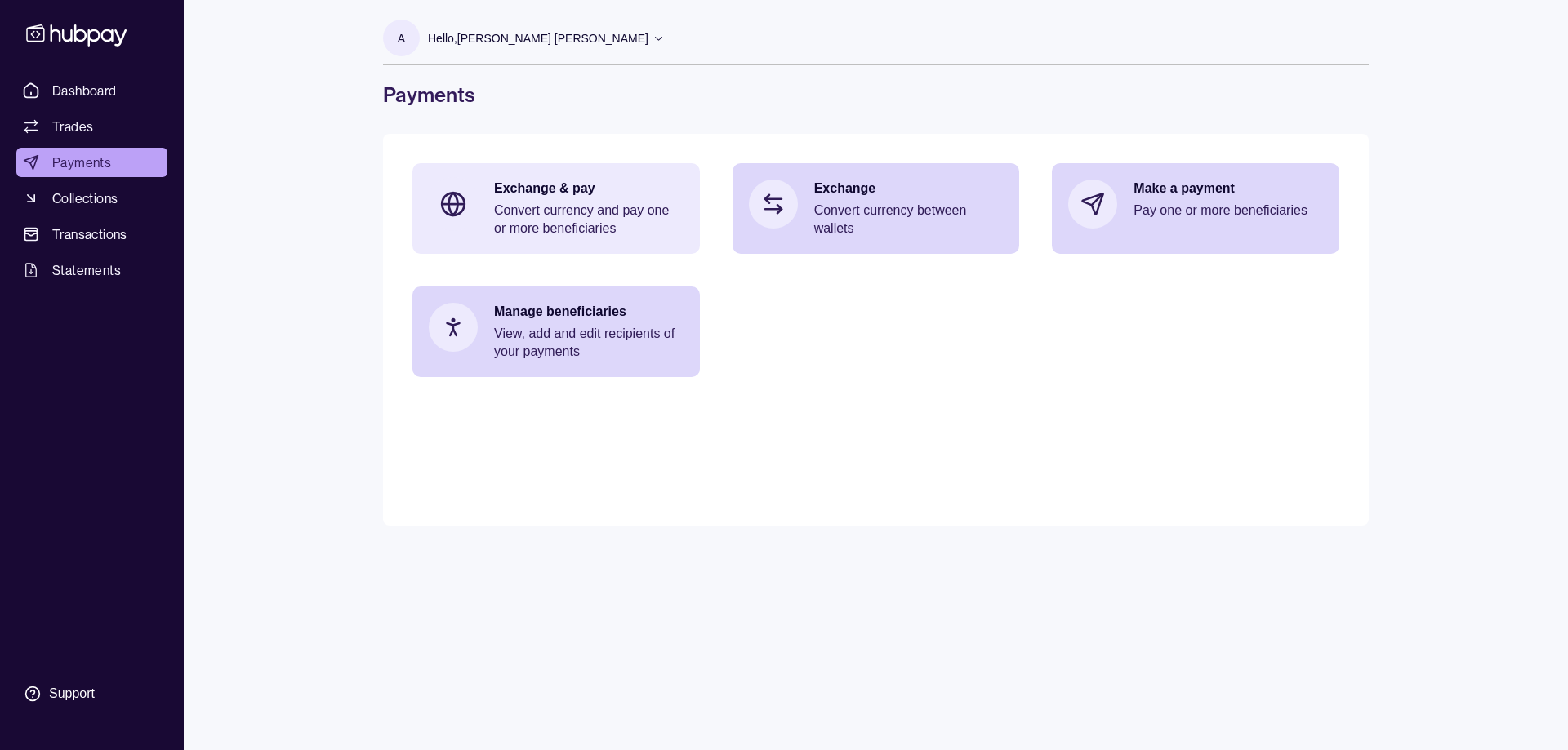
click at [583, 210] on p "Convert currency and pay one or more beneficiaries" at bounding box center [589, 220] width 189 height 36
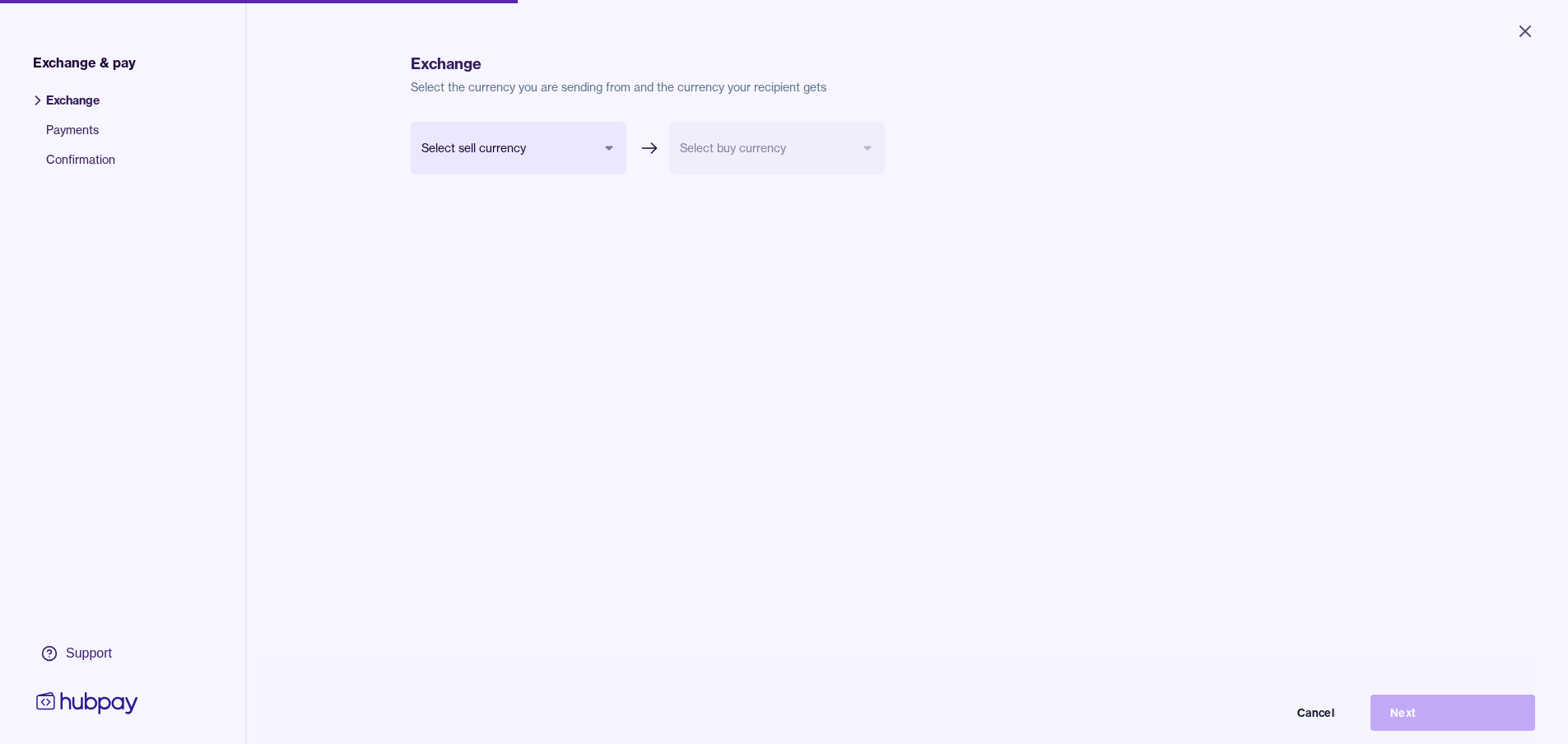
click at [554, 150] on body "Close Exchange & pay Exchange Payments Confirmation Support Exchange Select the…" at bounding box center [784, 372] width 1568 height 744
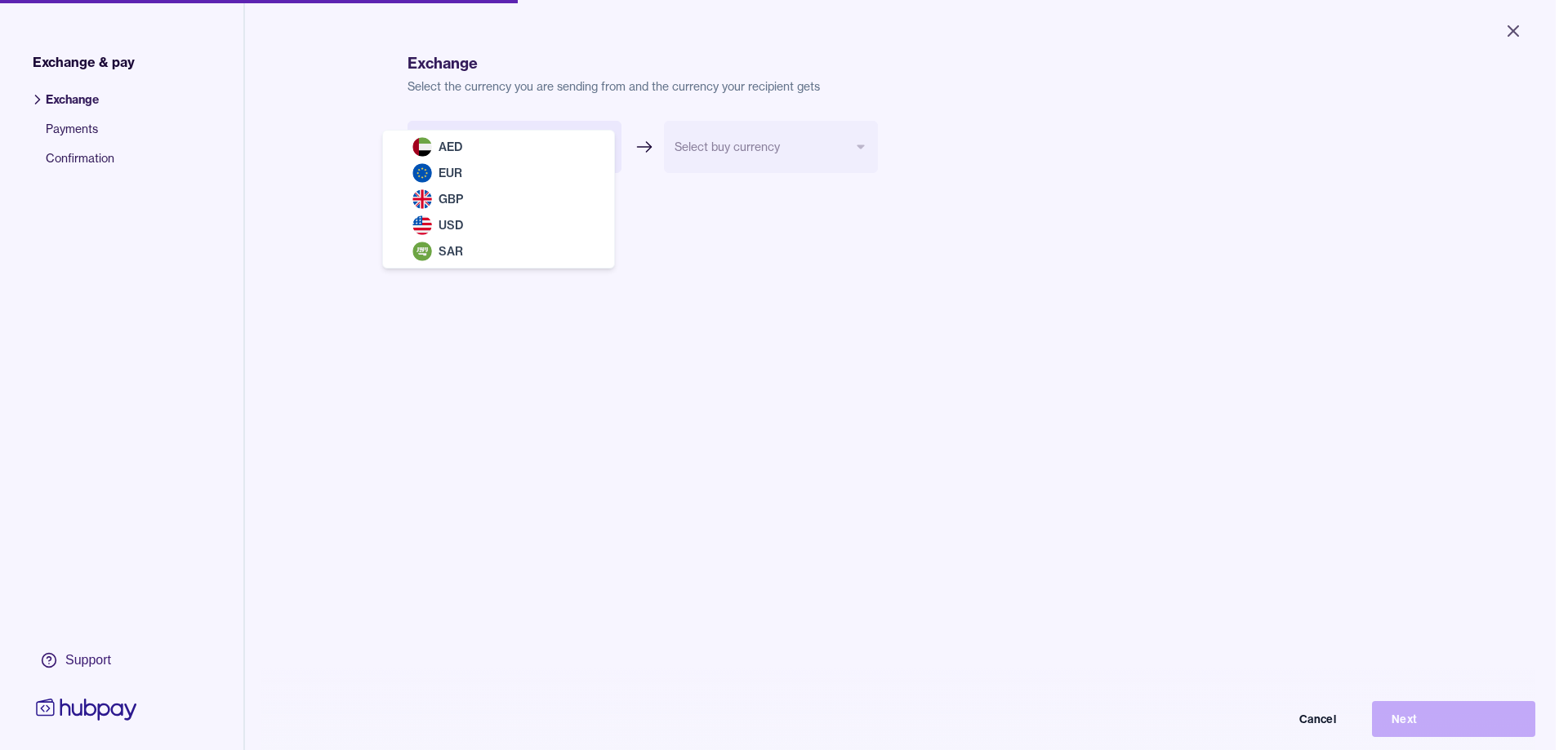
select select "***"
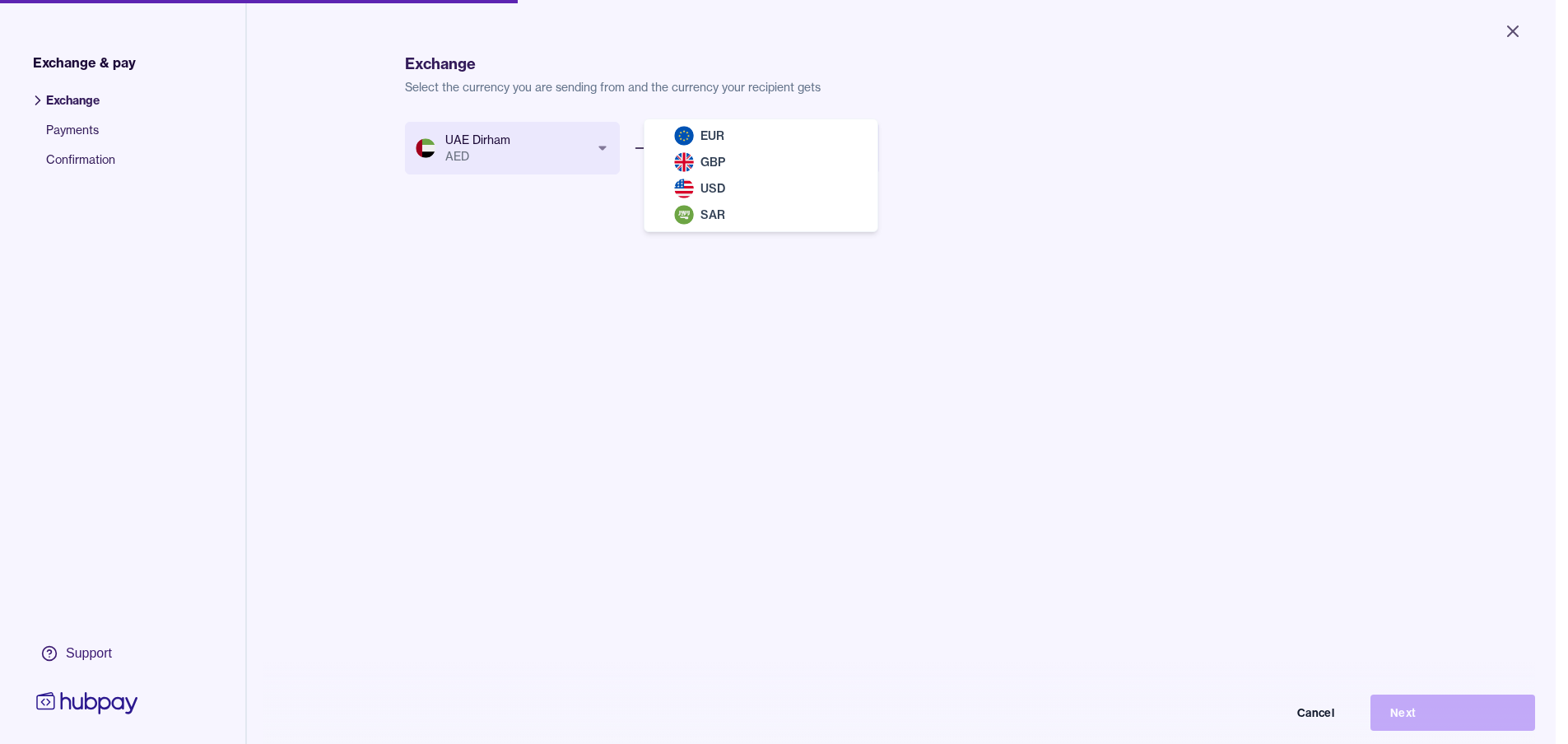
click at [739, 152] on body "Close Exchange & pay Exchange Payments Confirmation Support Exchange Select the…" at bounding box center [778, 372] width 1556 height 744
select select "***"
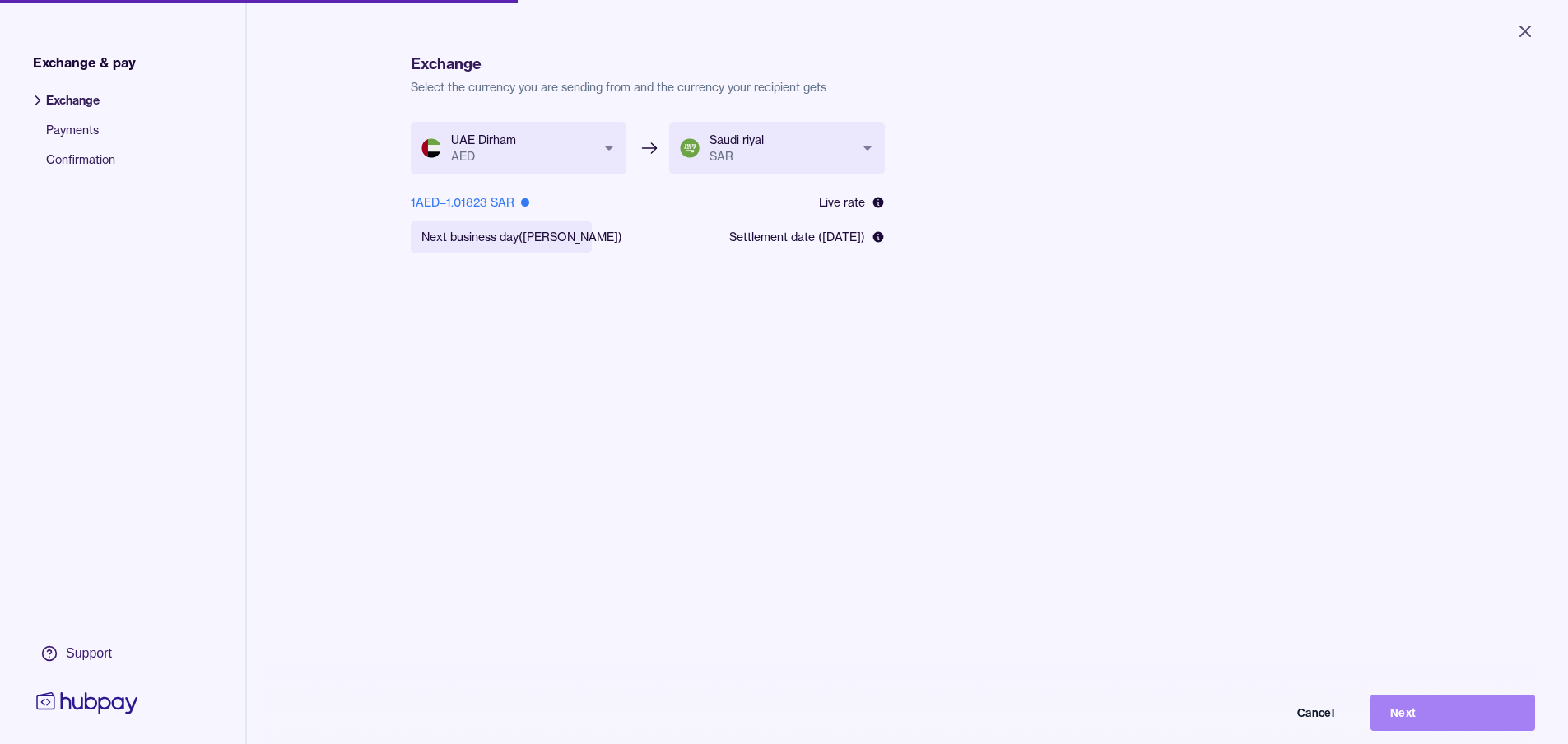
click at [1447, 728] on button "Next" at bounding box center [1452, 713] width 165 height 36
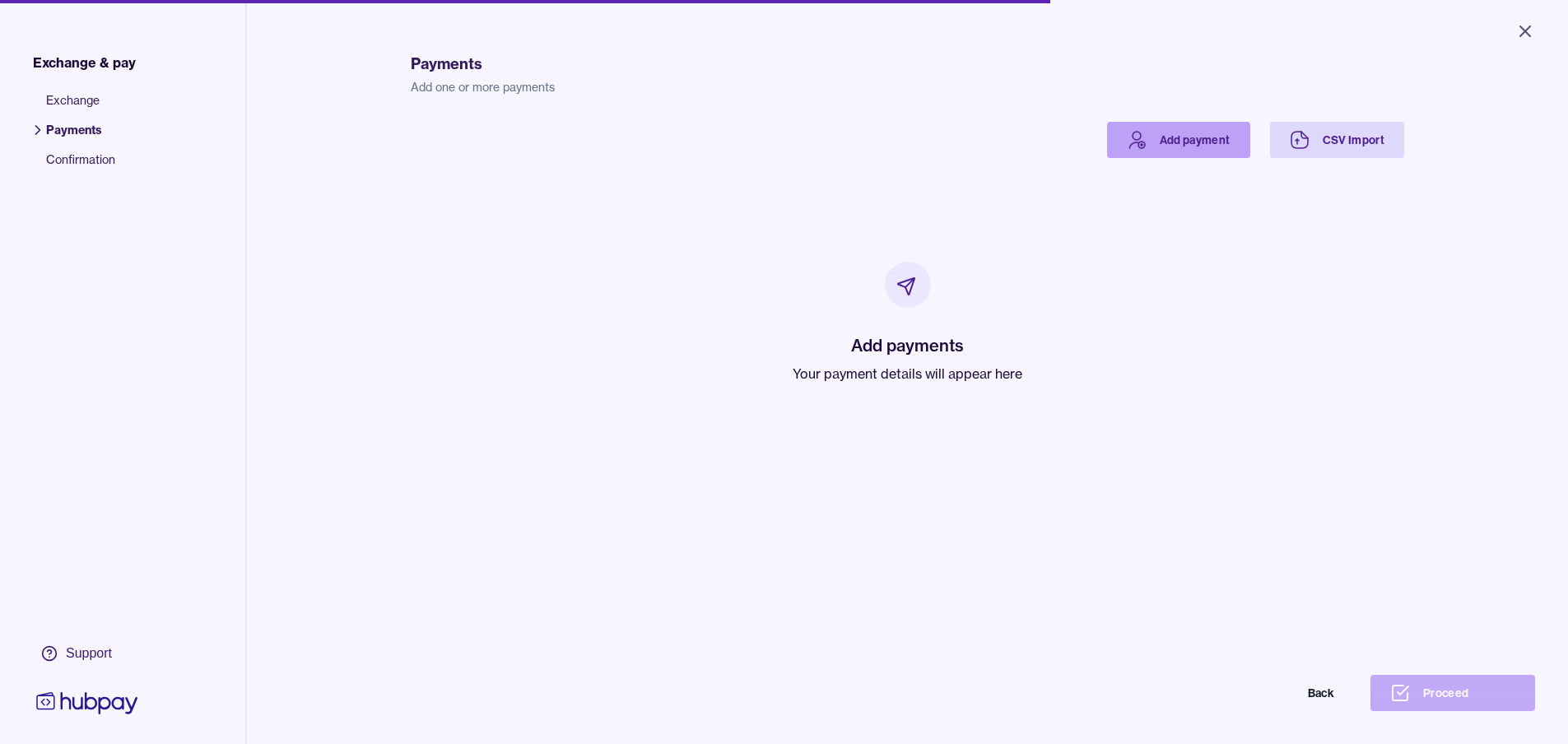
click at [1182, 151] on link "Add payment" at bounding box center [1177, 140] width 143 height 36
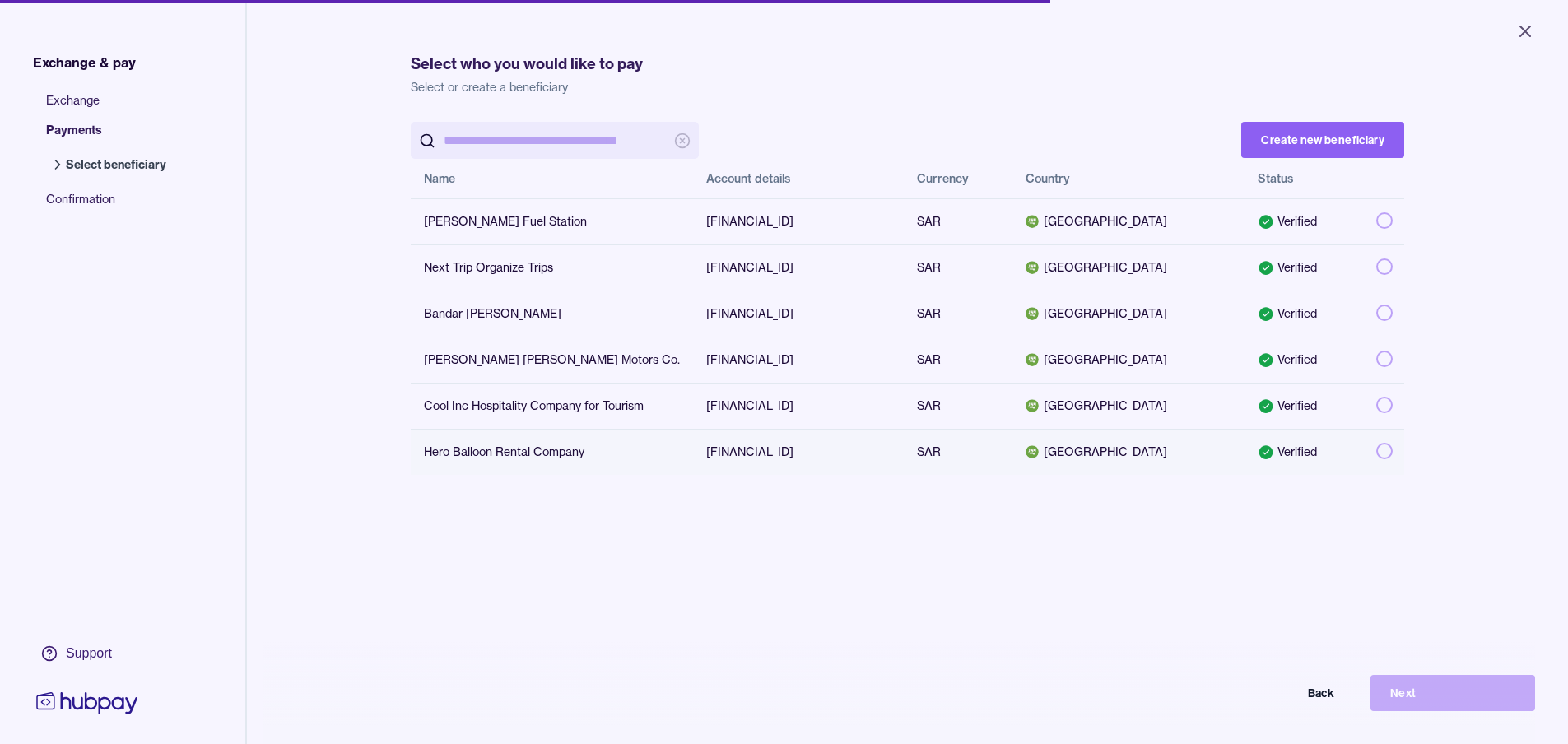
click at [1376, 451] on button "button" at bounding box center [1384, 450] width 16 height 16
click at [1418, 706] on button "Next" at bounding box center [1452, 693] width 165 height 36
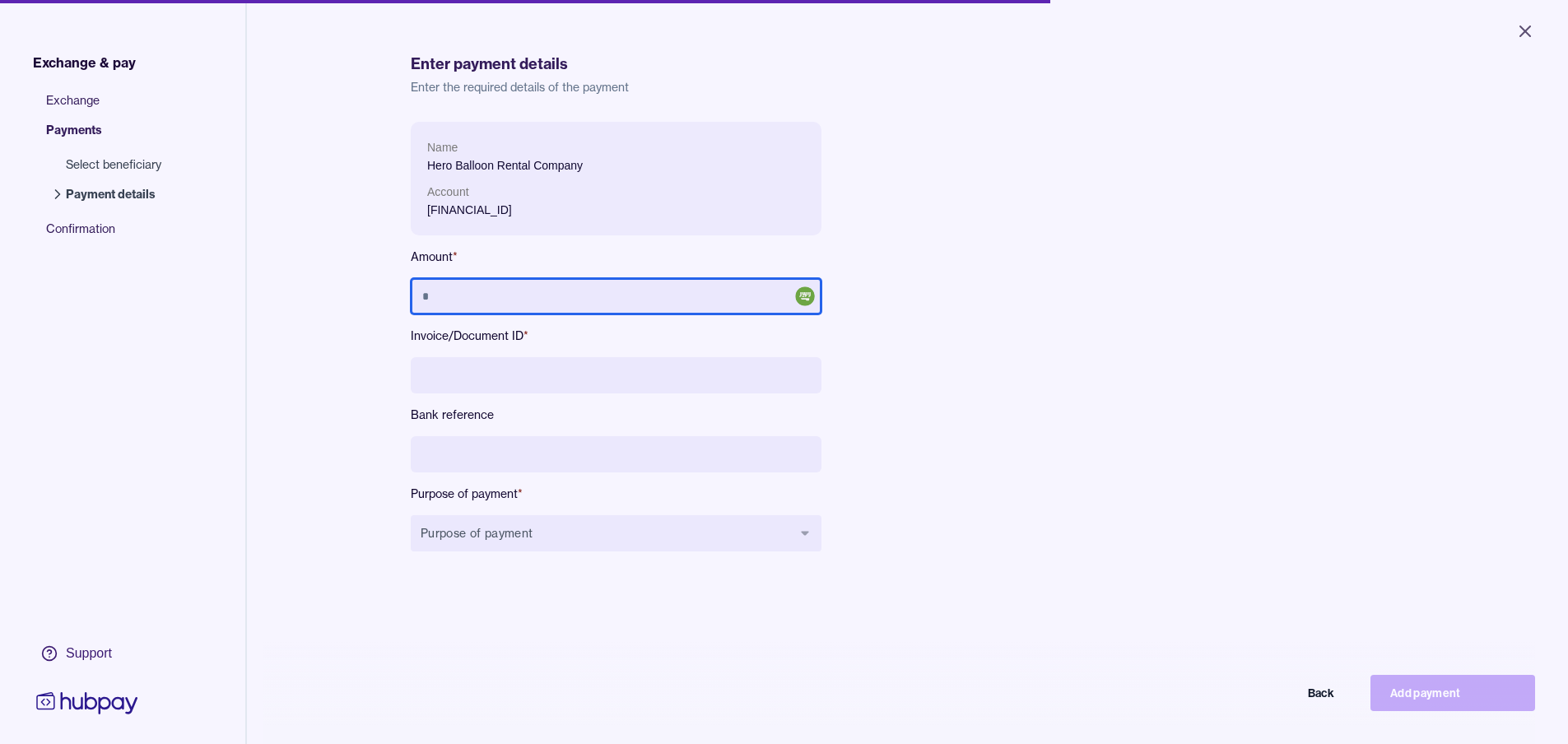
click at [486, 293] on input "text" at bounding box center [615, 297] width 410 height 36
type input "*******"
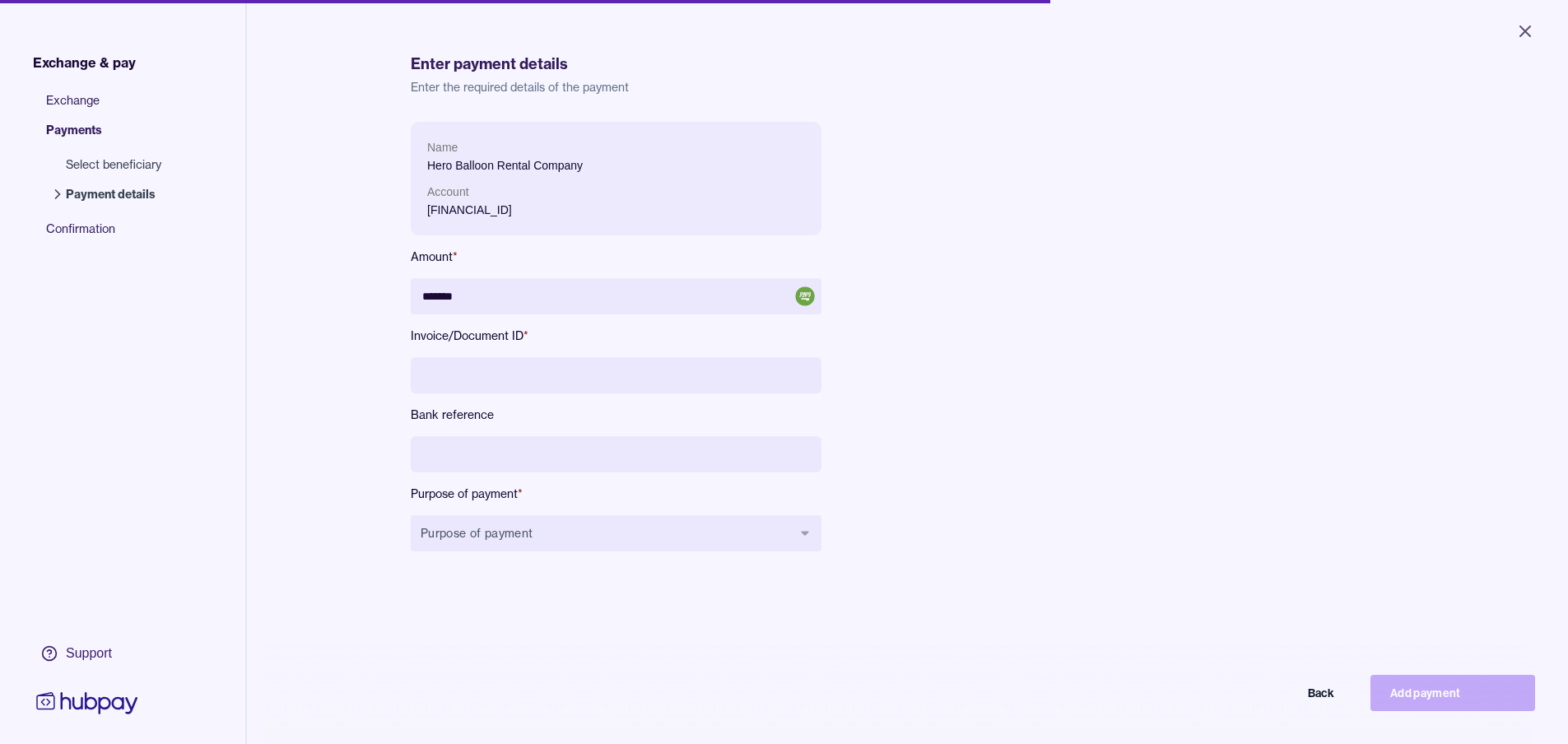
click at [655, 377] on input at bounding box center [615, 375] width 410 height 36
type input "**********"
click at [582, 450] on input at bounding box center [615, 454] width 410 height 36
drag, startPoint x: 549, startPoint y: 387, endPoint x: 417, endPoint y: 376, distance: 132.5
click at [417, 376] on input "**********" at bounding box center [615, 375] width 410 height 36
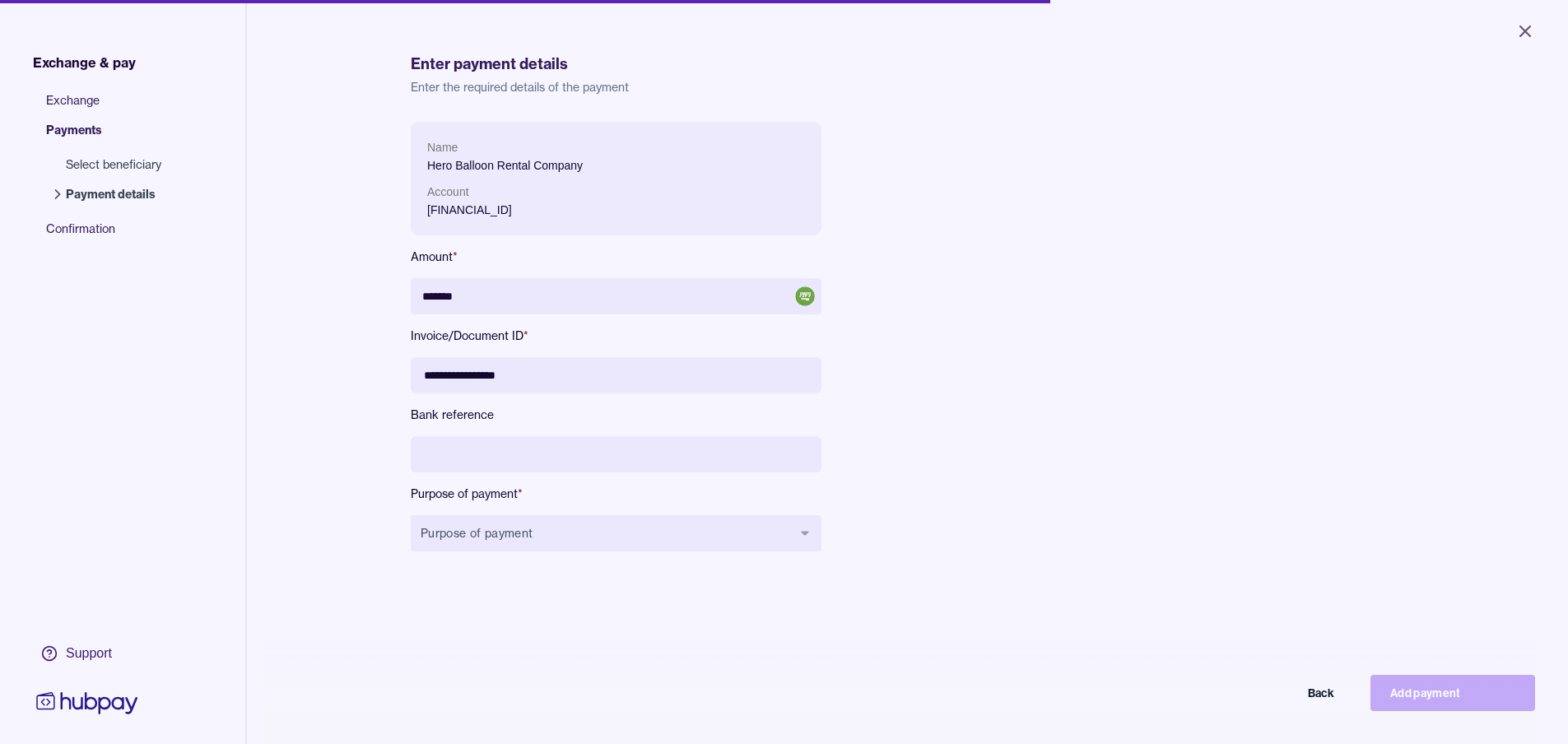
click at [446, 459] on input at bounding box center [615, 454] width 410 height 36
paste input "**********"
type input "**********"
click at [522, 536] on button "Purpose of payment" at bounding box center [615, 533] width 410 height 36
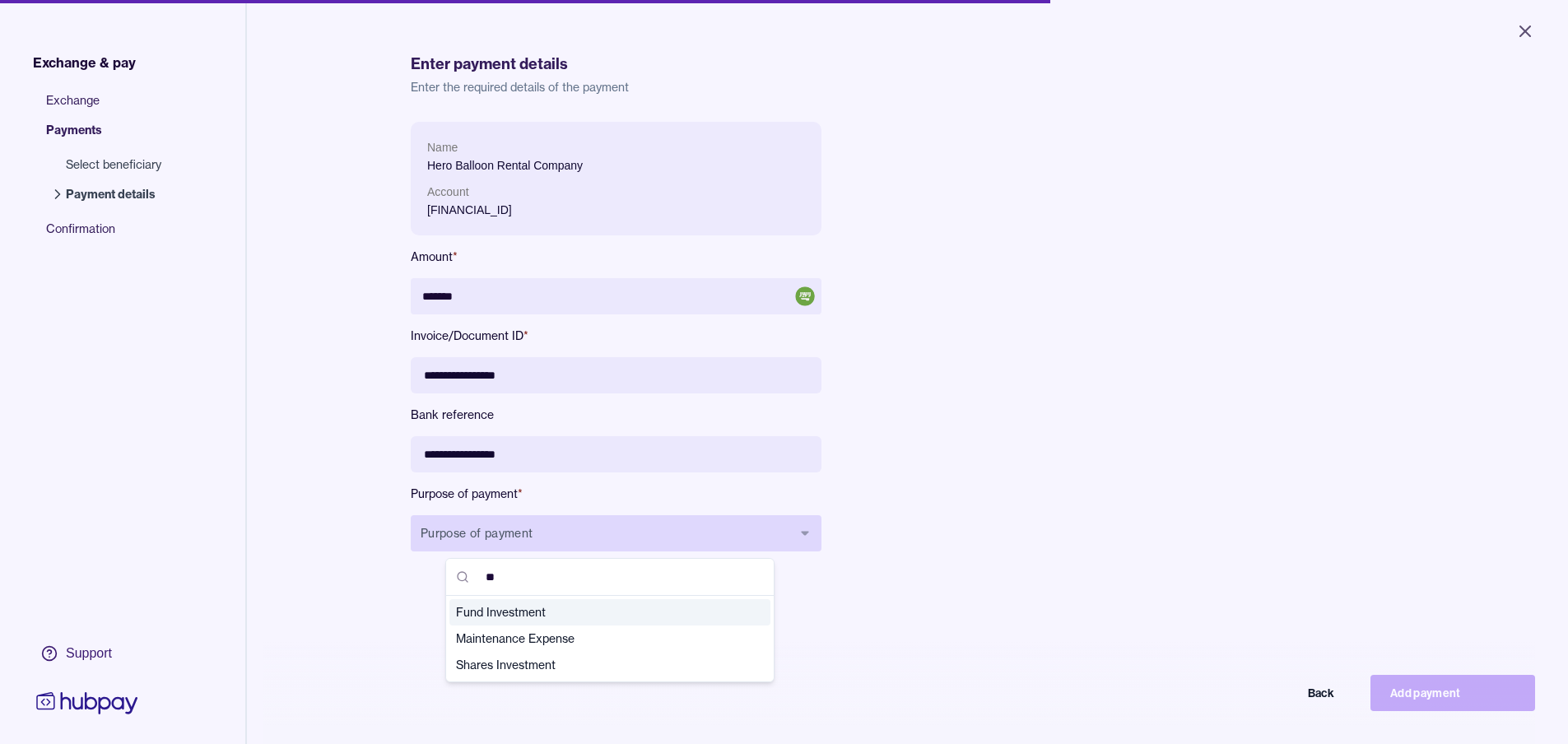
type input "*"
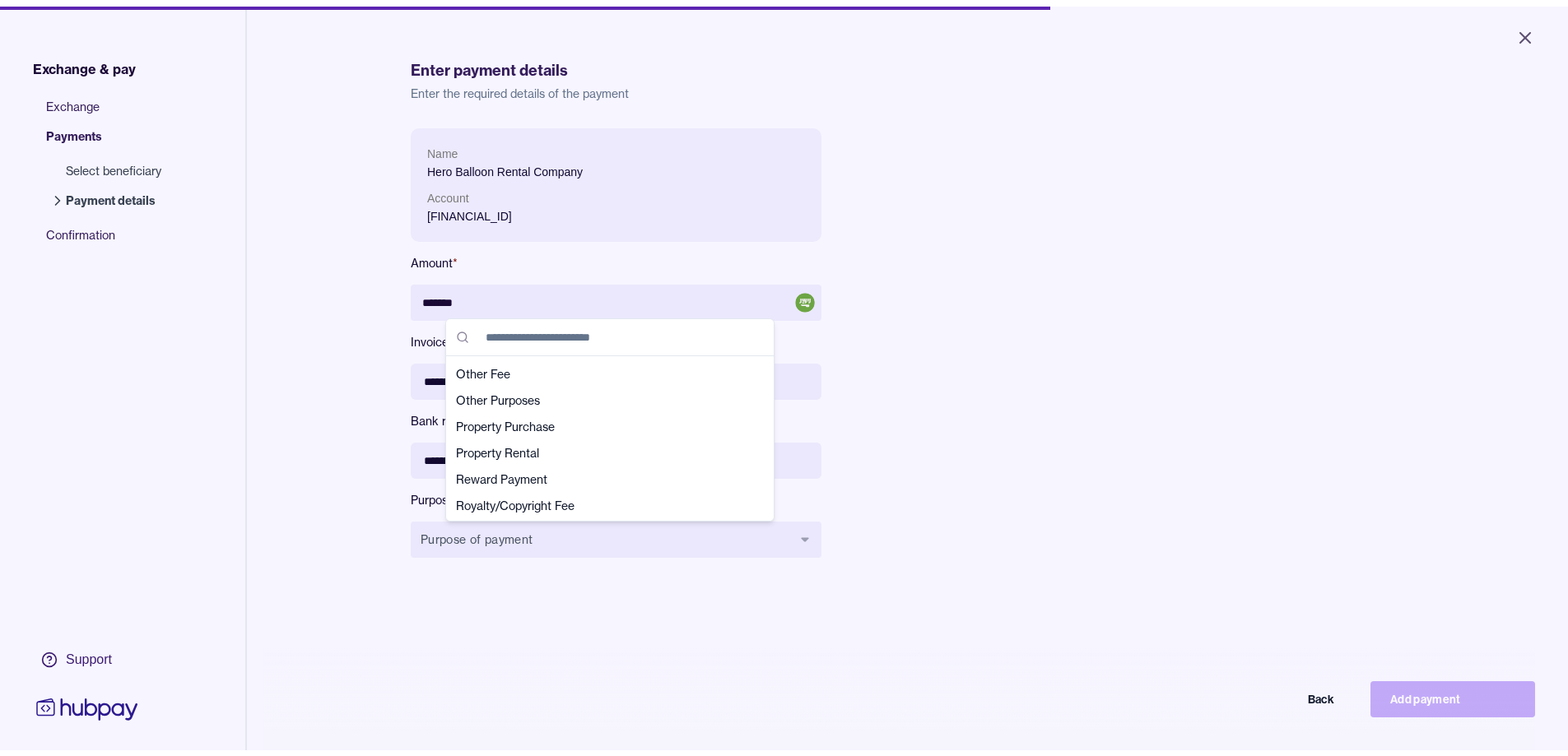
scroll to position [376, 0]
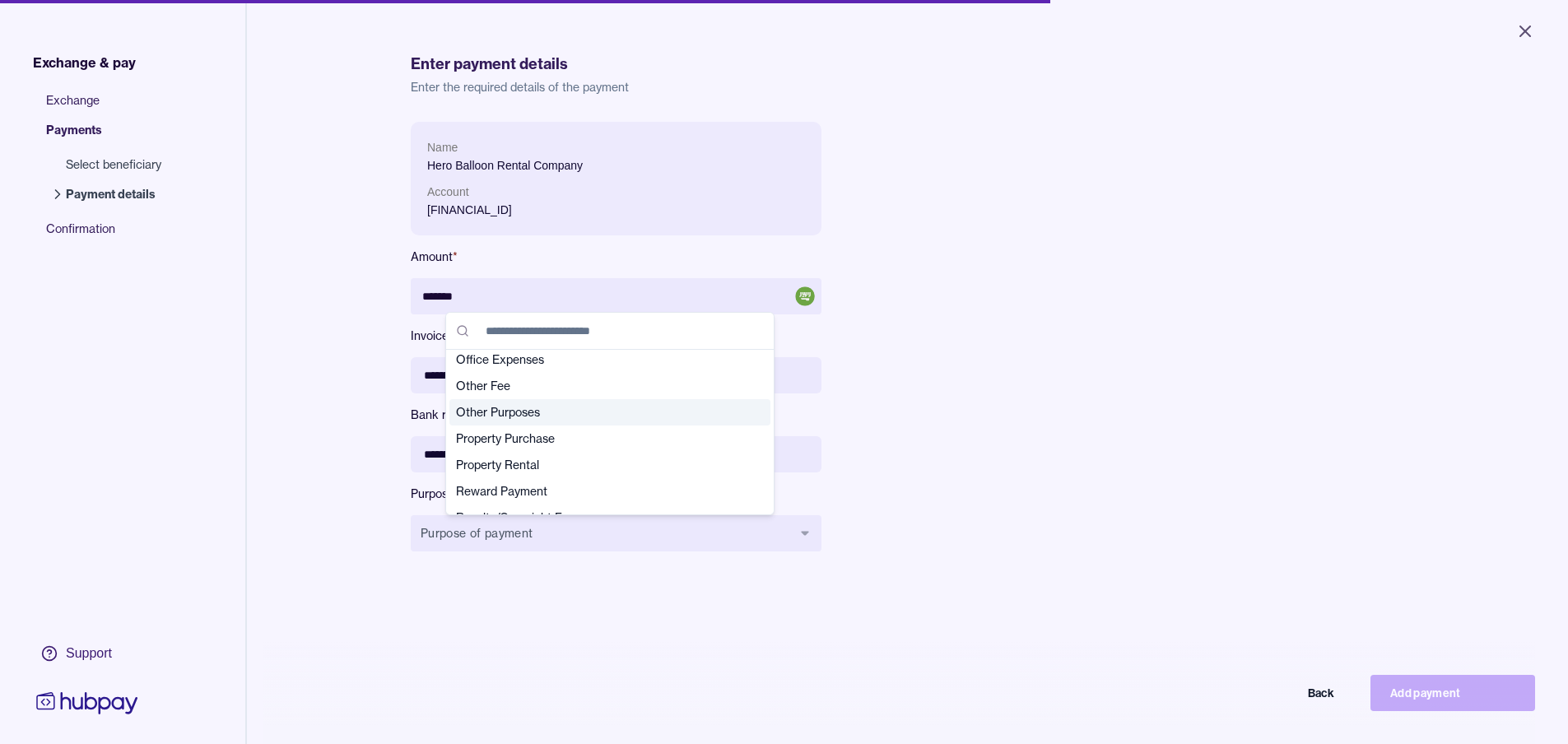
click at [474, 411] on span "Other Purposes" at bounding box center [600, 412] width 288 height 16
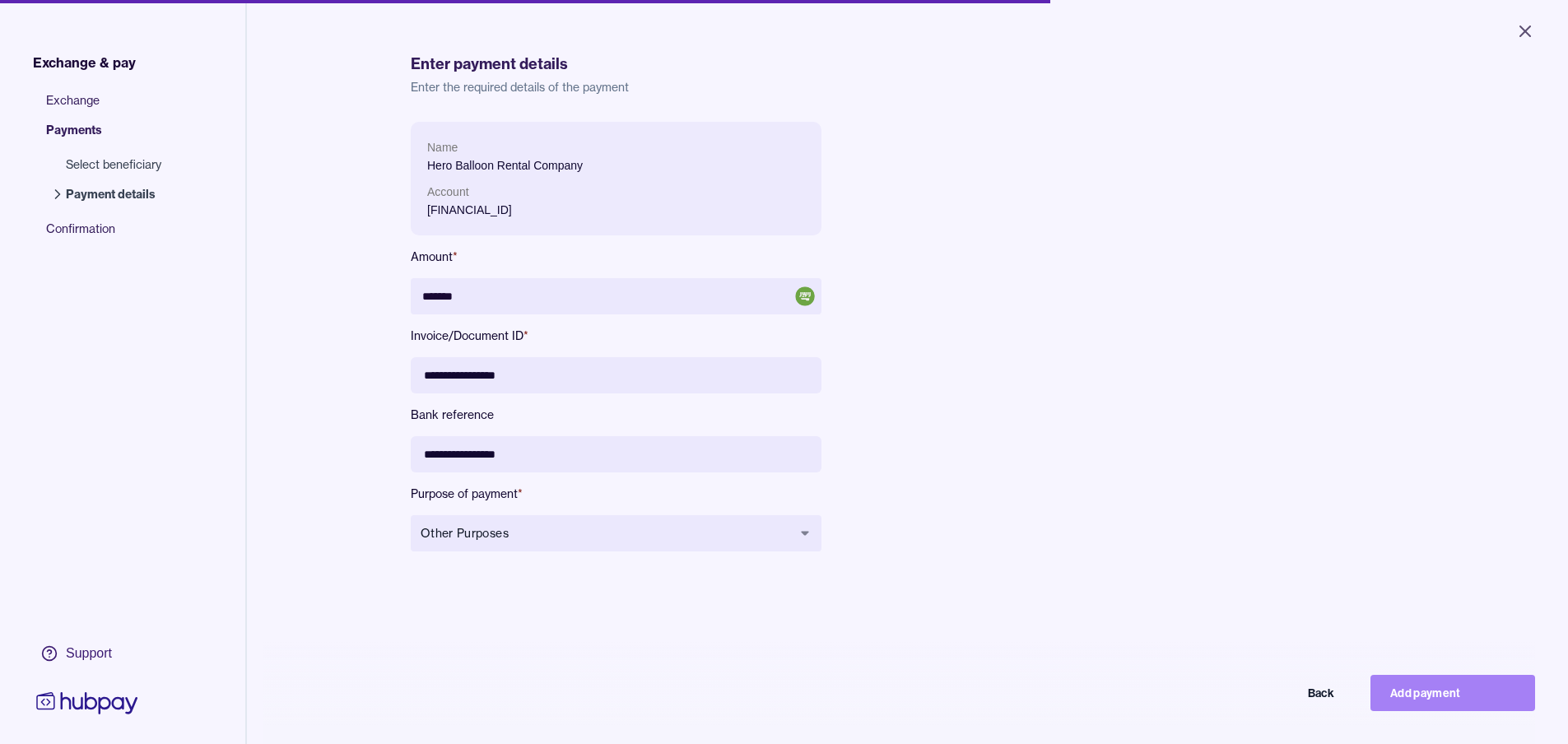
click at [1433, 705] on button "Add payment" at bounding box center [1452, 693] width 165 height 36
type input "******"
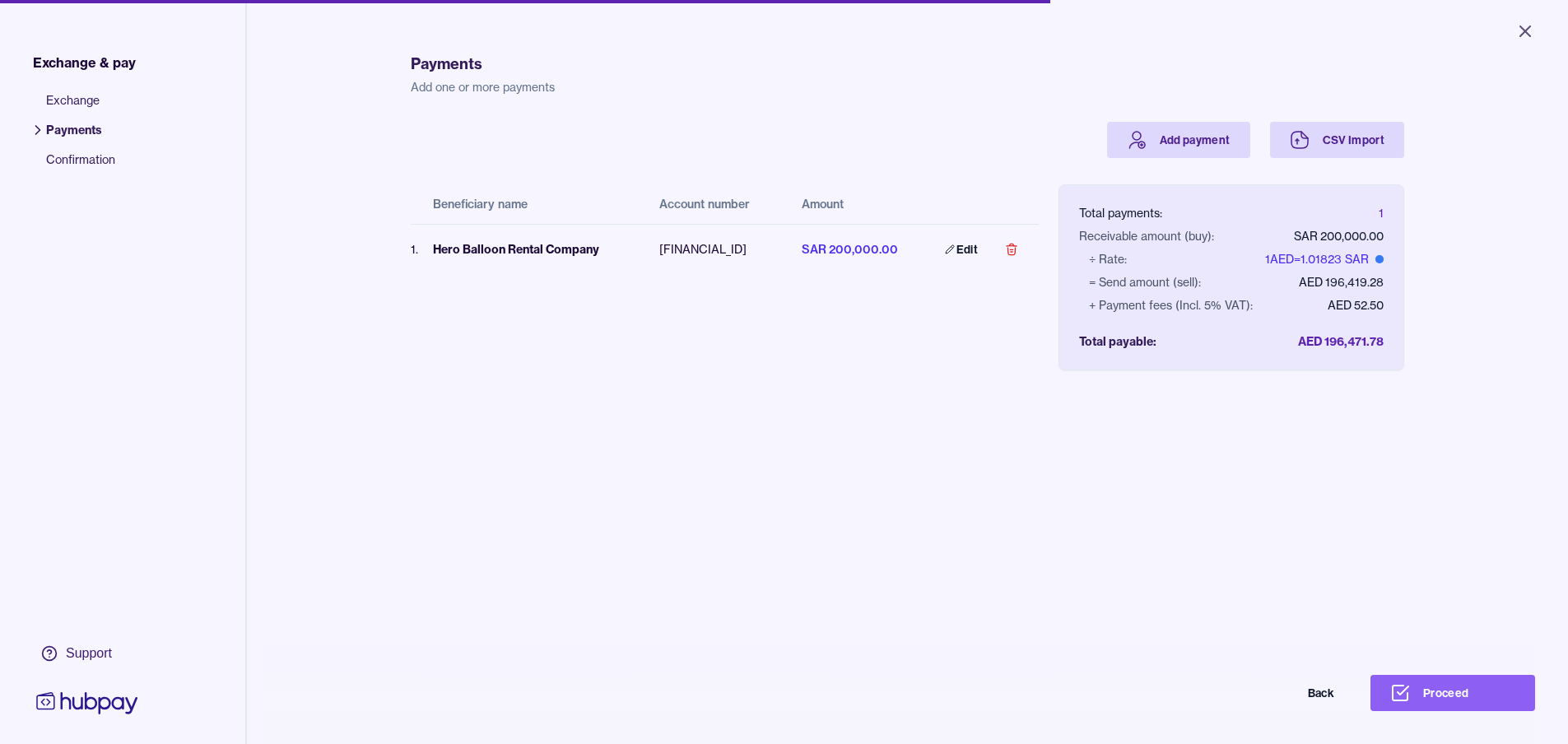
click at [1444, 709] on button "Proceed" at bounding box center [1452, 693] width 165 height 36
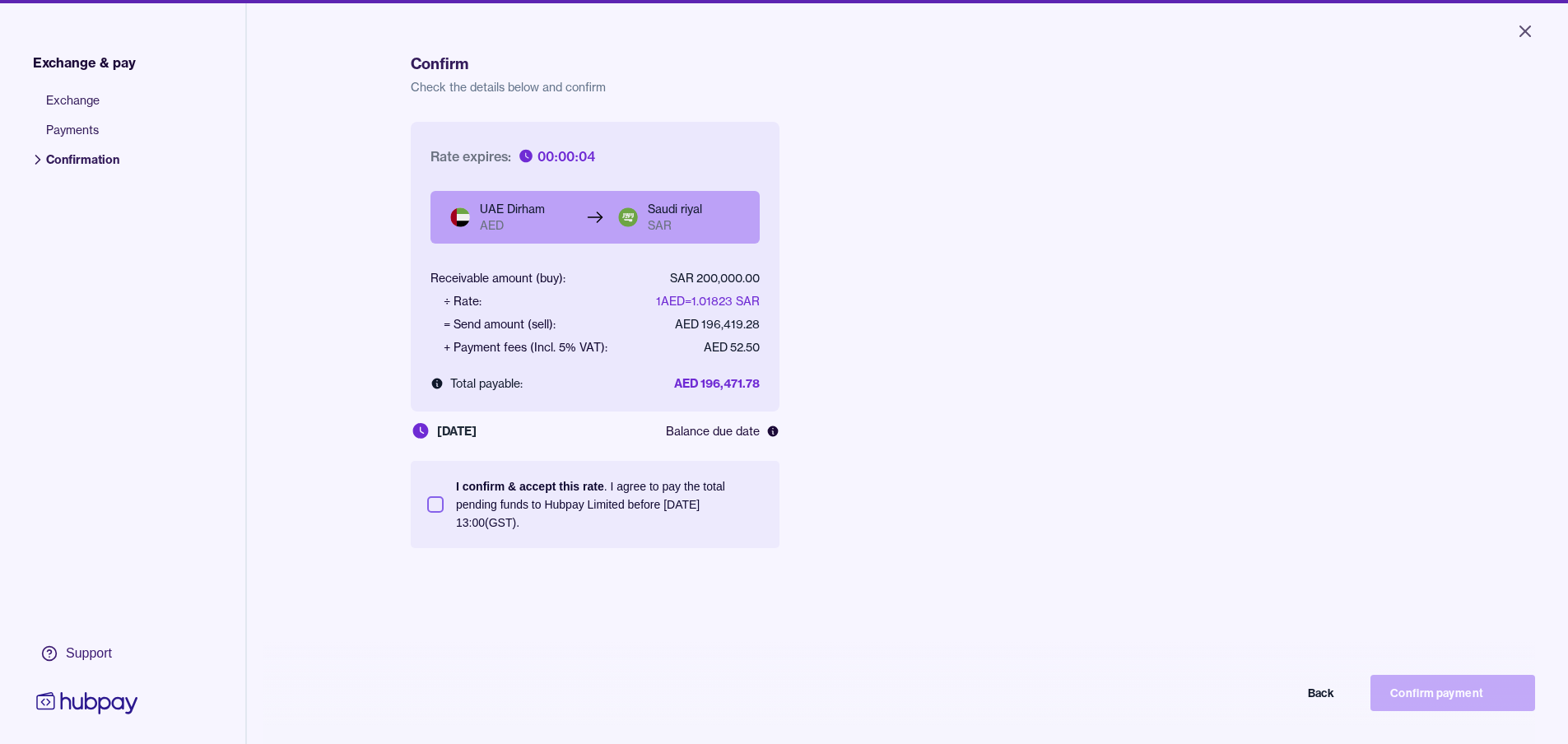
click at [433, 509] on button "I confirm & accept this rate . I agree to pay the total pending funds to Hubpay…" at bounding box center [435, 504] width 16 height 16
click at [1455, 706] on button "Confirm payment" at bounding box center [1452, 693] width 165 height 36
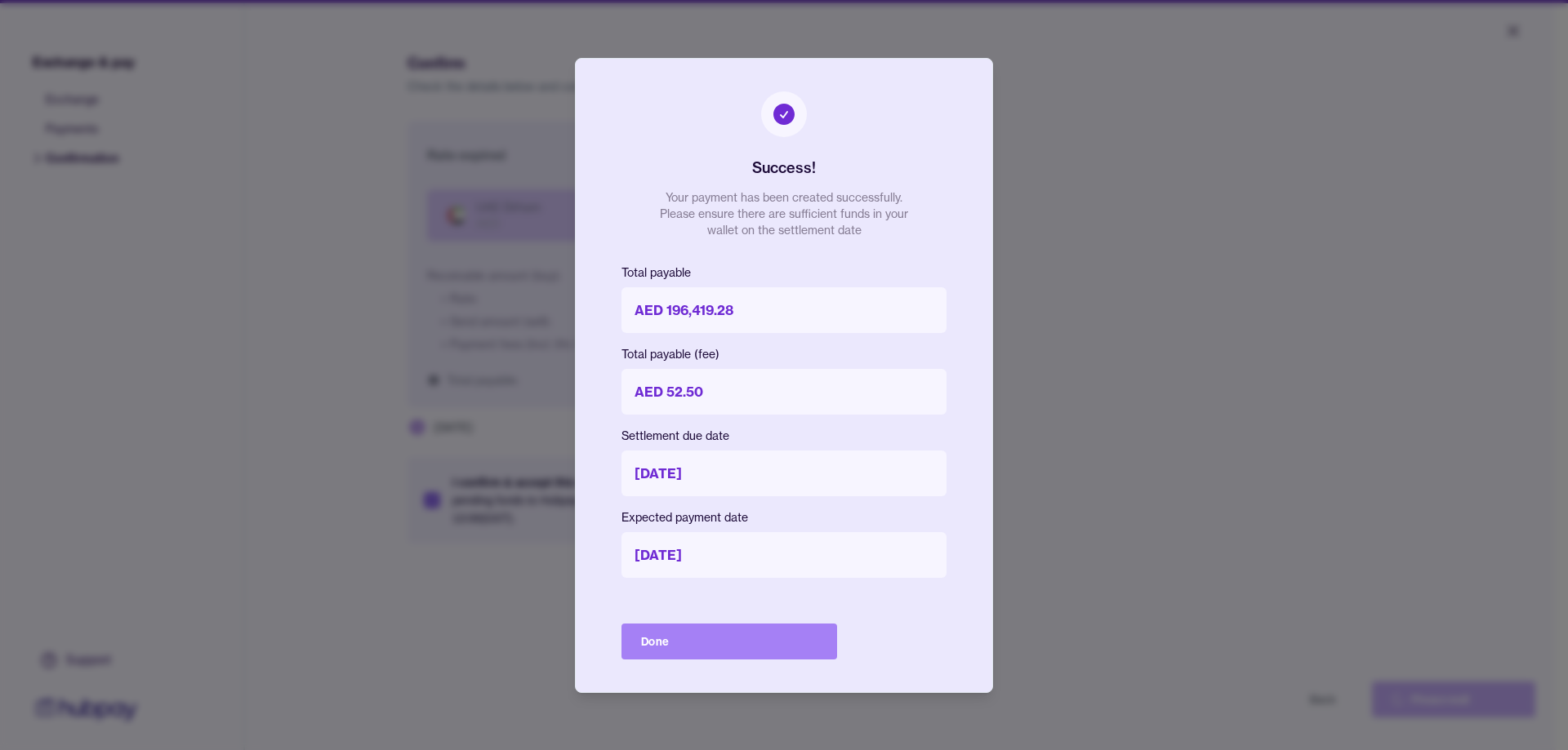
click at [702, 640] on button "Done" at bounding box center [729, 642] width 216 height 36
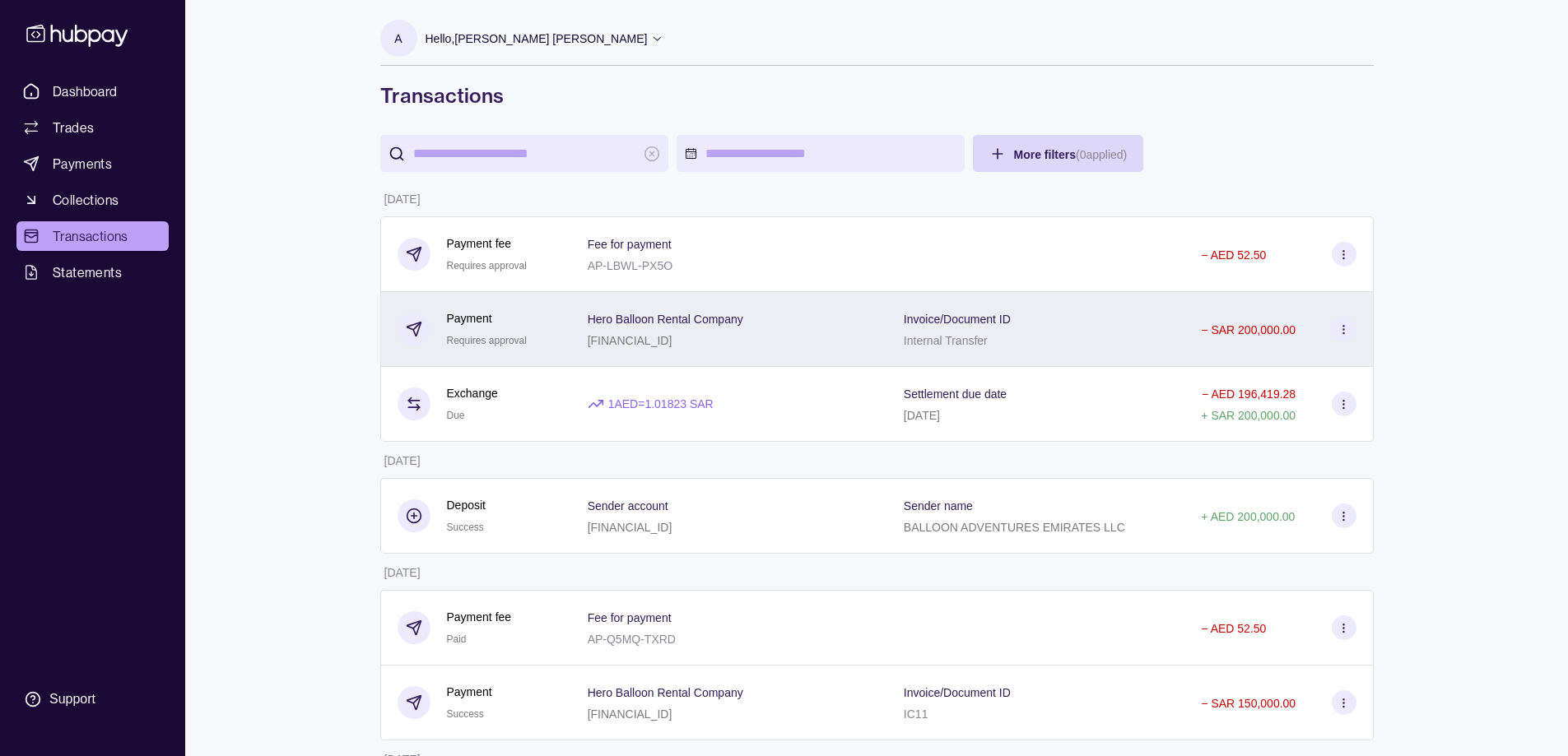
click at [1335, 333] on section at bounding box center [1343, 329] width 25 height 25
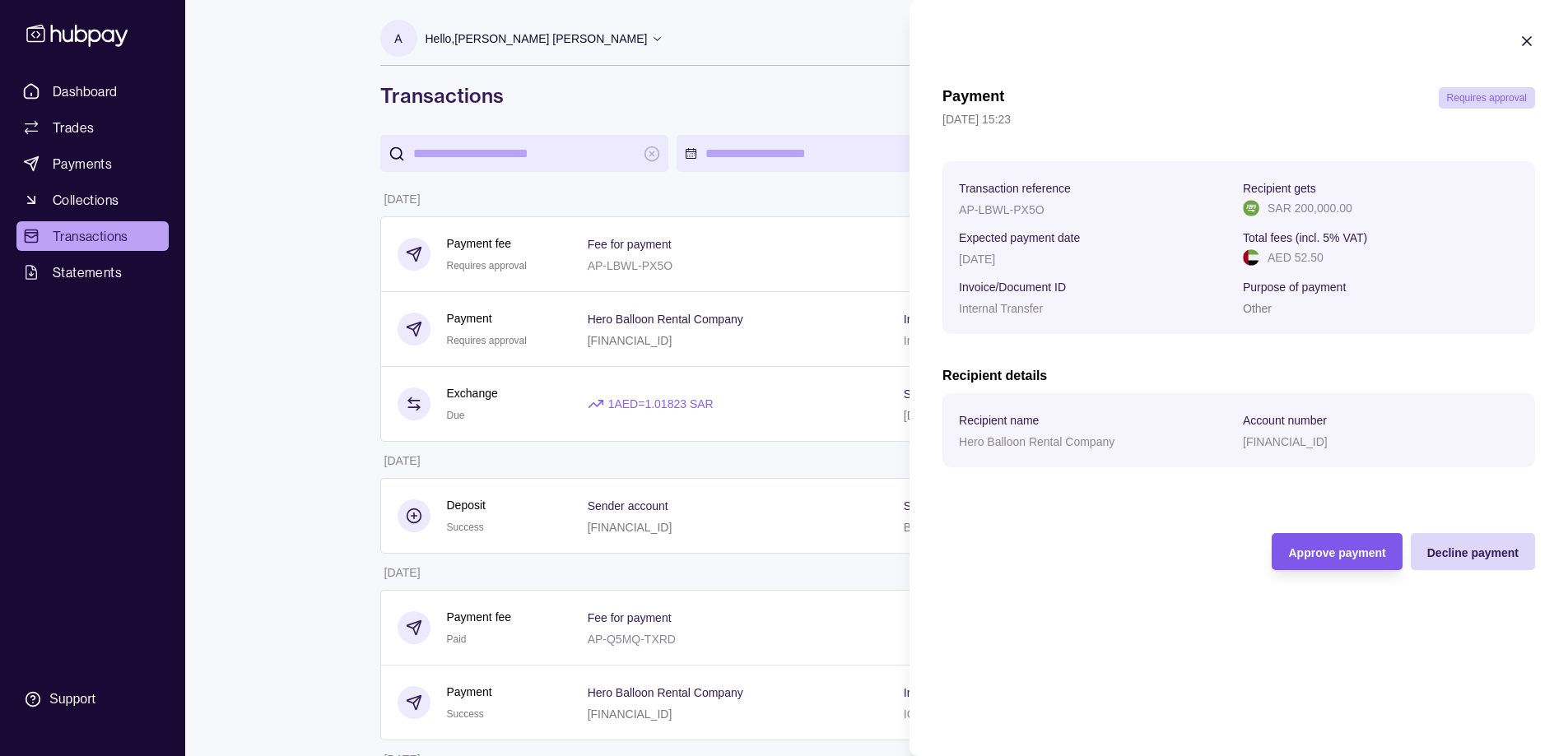
click at [1329, 555] on span "Approve payment" at bounding box center [1336, 552] width 97 height 13
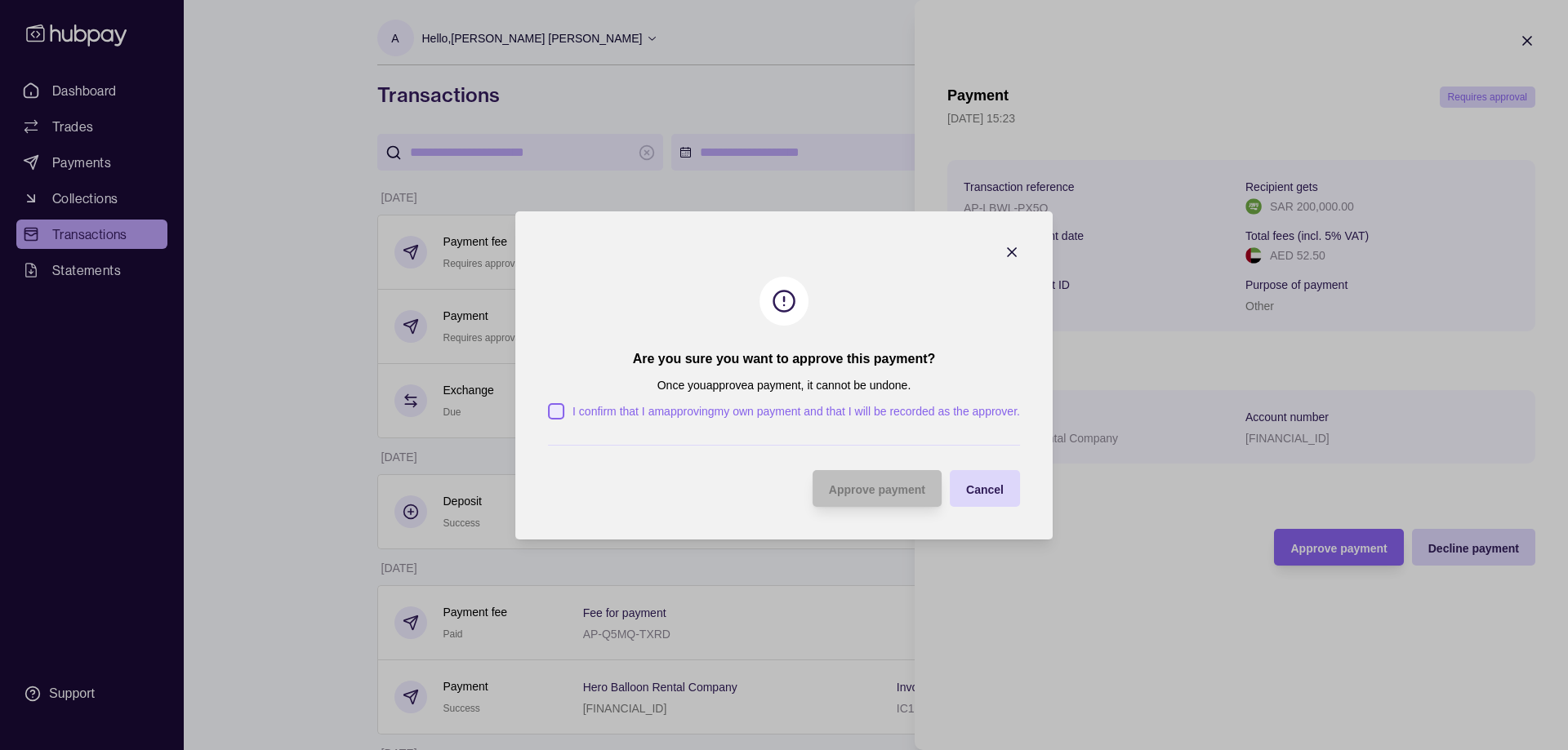
click at [548, 410] on button "I confirm that I am approving my own payment and that I will be recorded as the…" at bounding box center [556, 411] width 16 height 16
click at [861, 488] on span "Approve payment" at bounding box center [876, 488] width 96 height 13
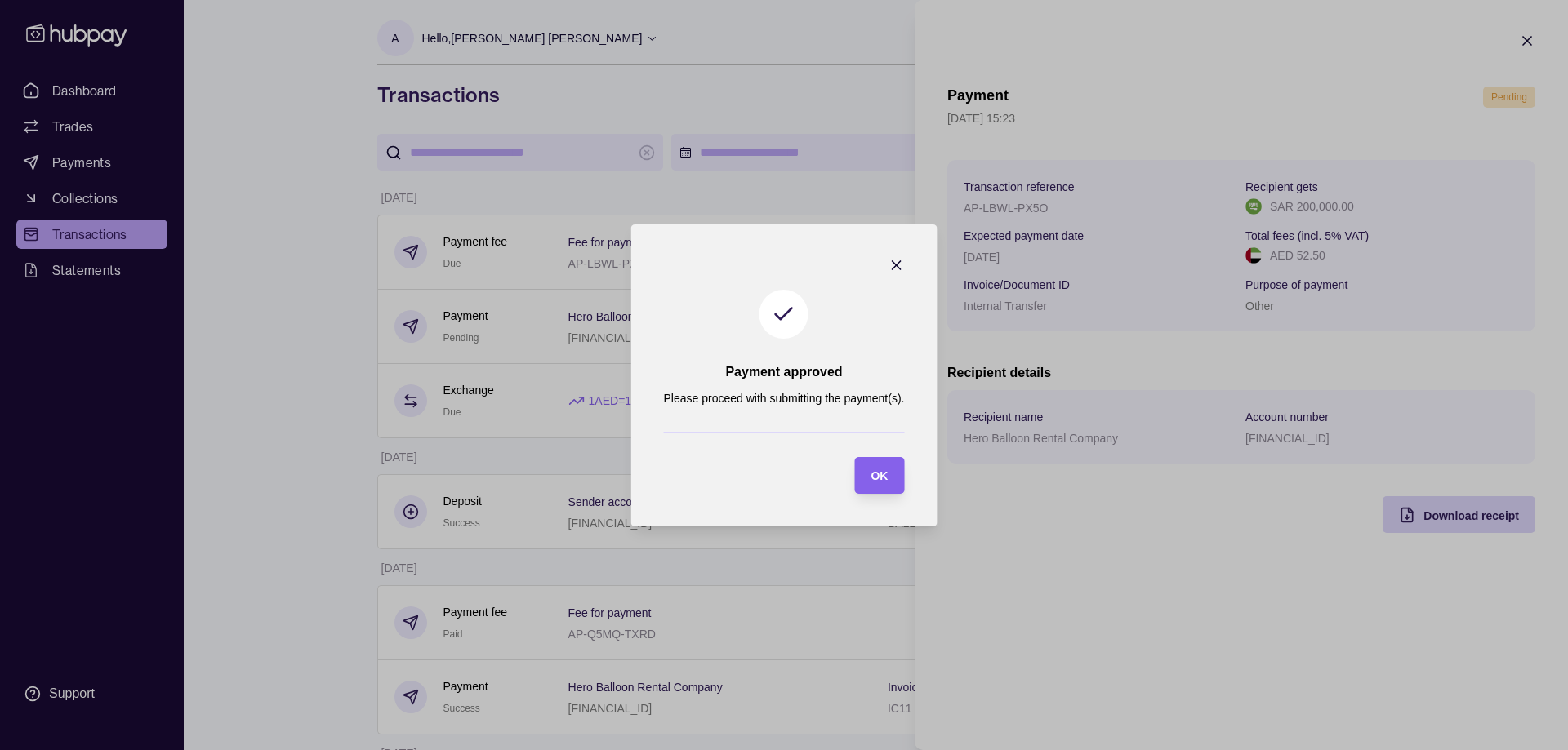
click at [870, 472] on div "OK" at bounding box center [867, 475] width 42 height 37
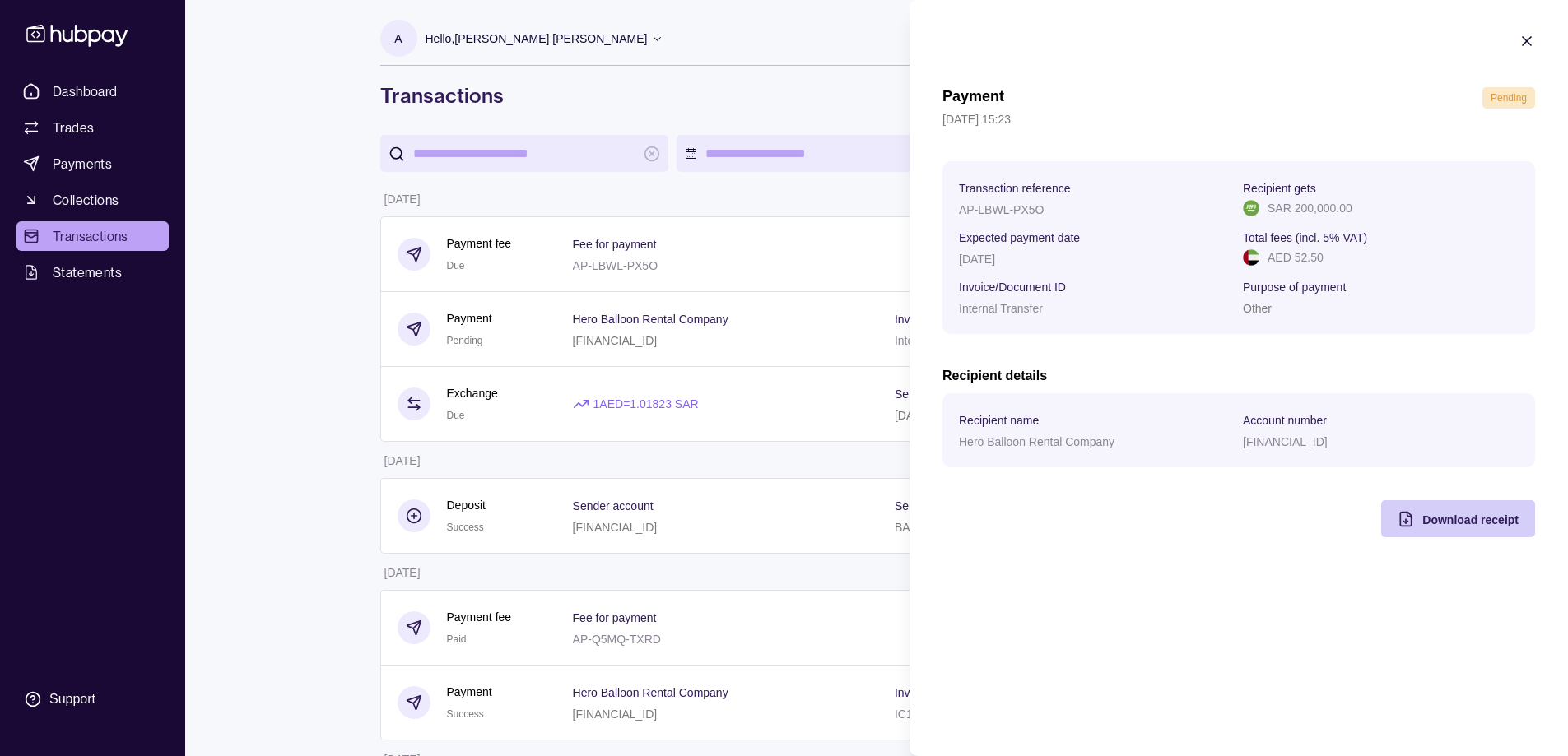
click at [1460, 526] on div "Download receipt" at bounding box center [1470, 519] width 96 height 20
